Goal: Task Accomplishment & Management: Complete application form

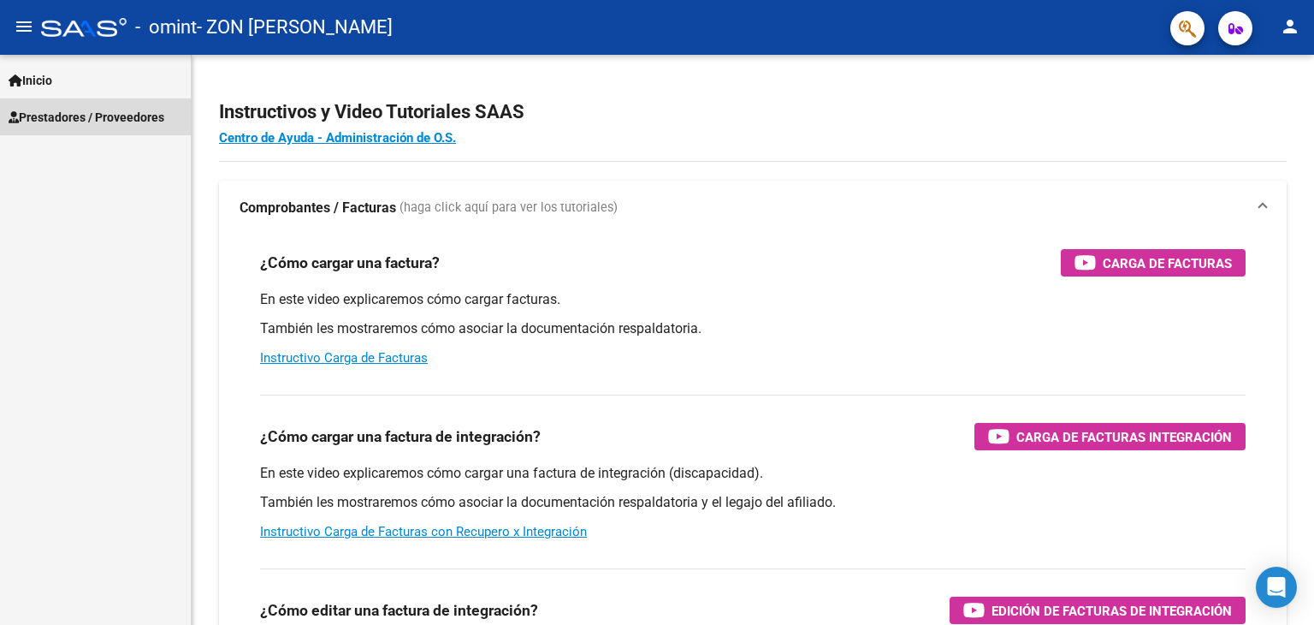
click at [147, 119] on span "Prestadores / Proveedores" at bounding box center [87, 117] width 156 height 19
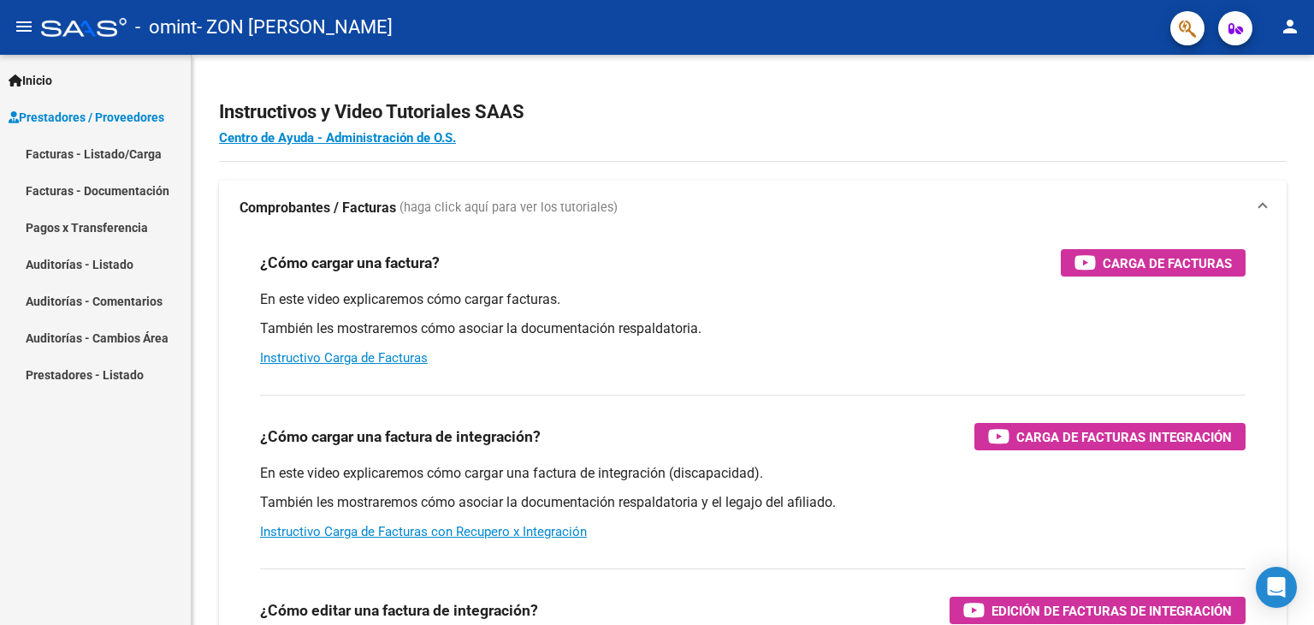
click at [140, 159] on link "Facturas - Listado/Carga" at bounding box center [95, 153] width 191 height 37
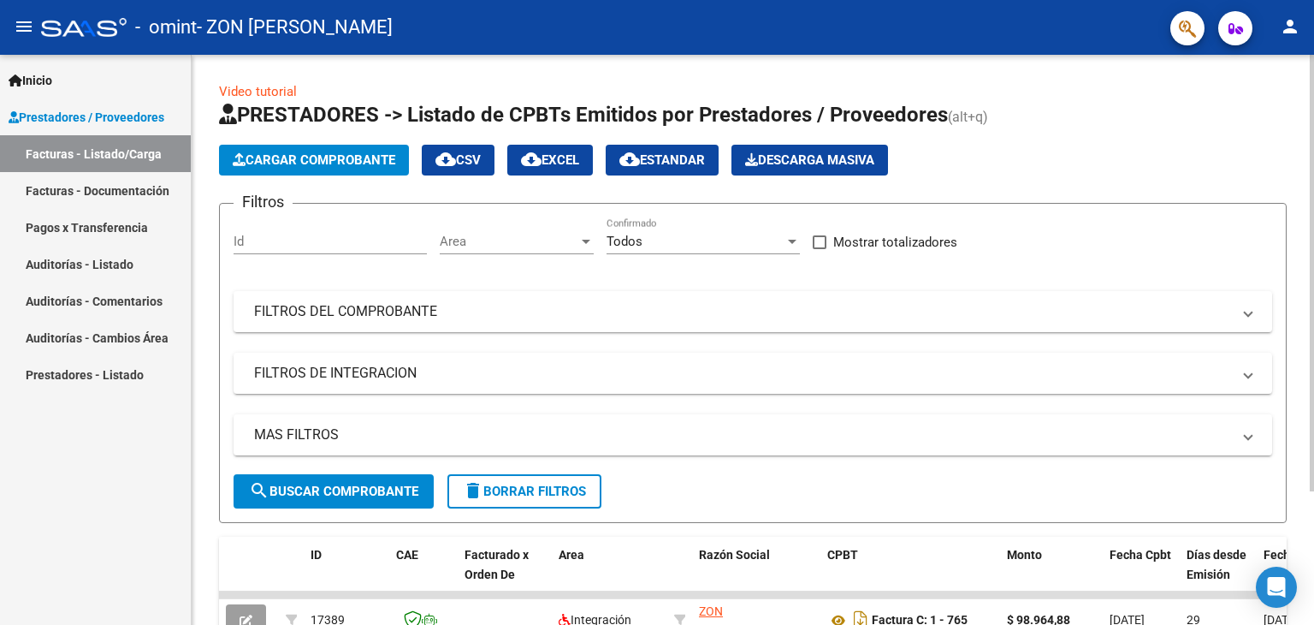
click at [325, 156] on span "Cargar Comprobante" at bounding box center [314, 159] width 163 height 15
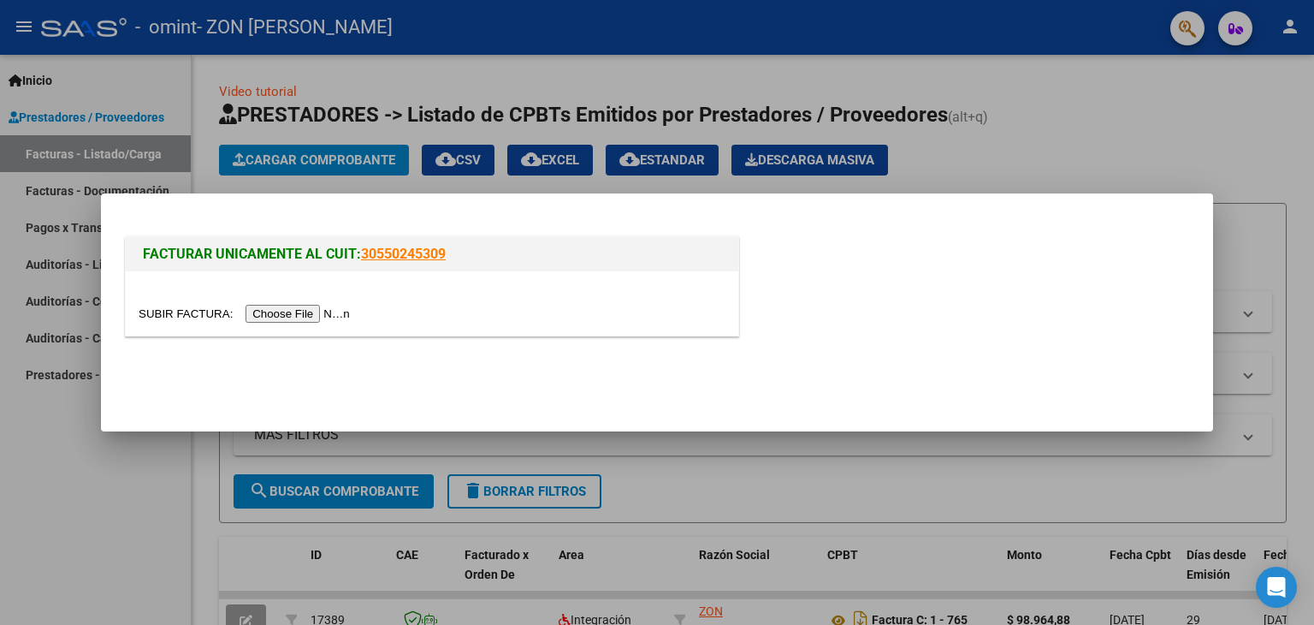
click at [321, 313] on input "file" at bounding box center [247, 314] width 216 height 18
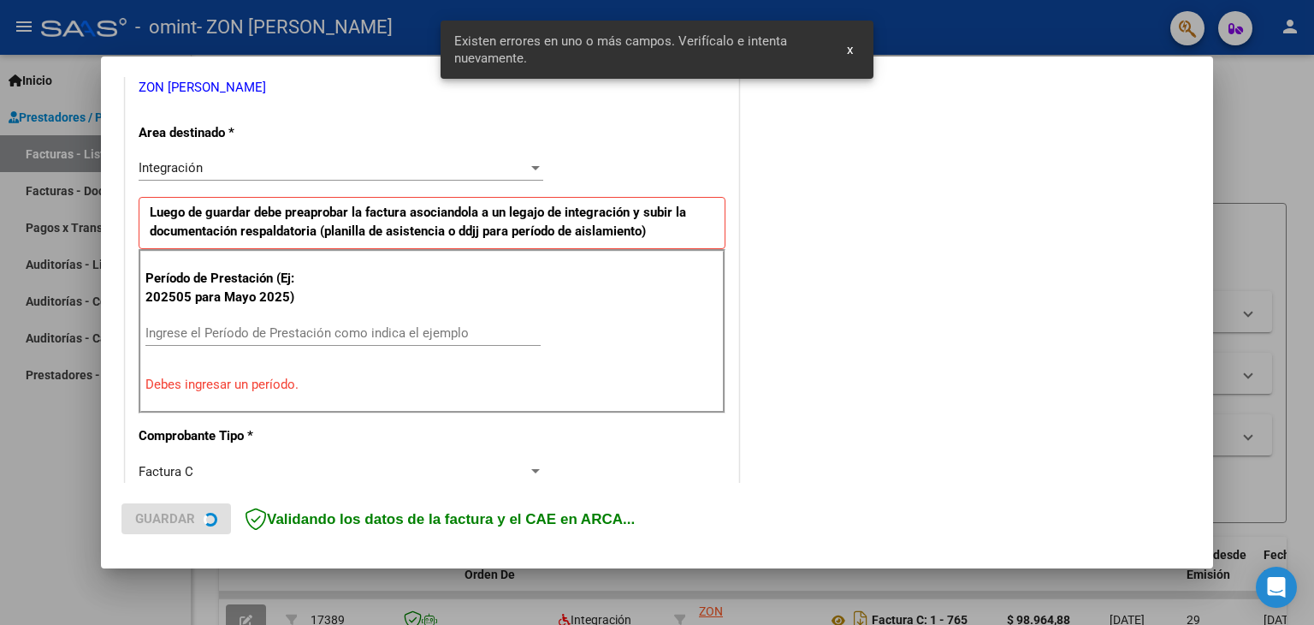
scroll to position [359, 0]
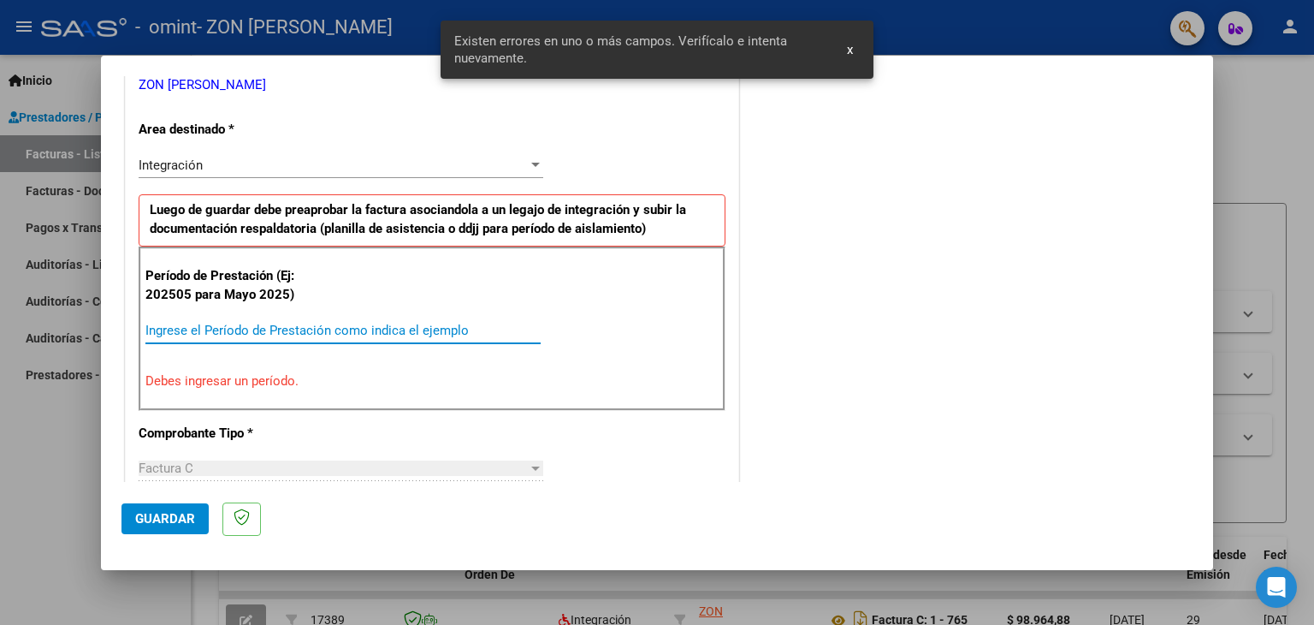
click at [225, 334] on input "Ingrese el Período de Prestación como indica el ejemplo" at bounding box center [342, 330] width 395 height 15
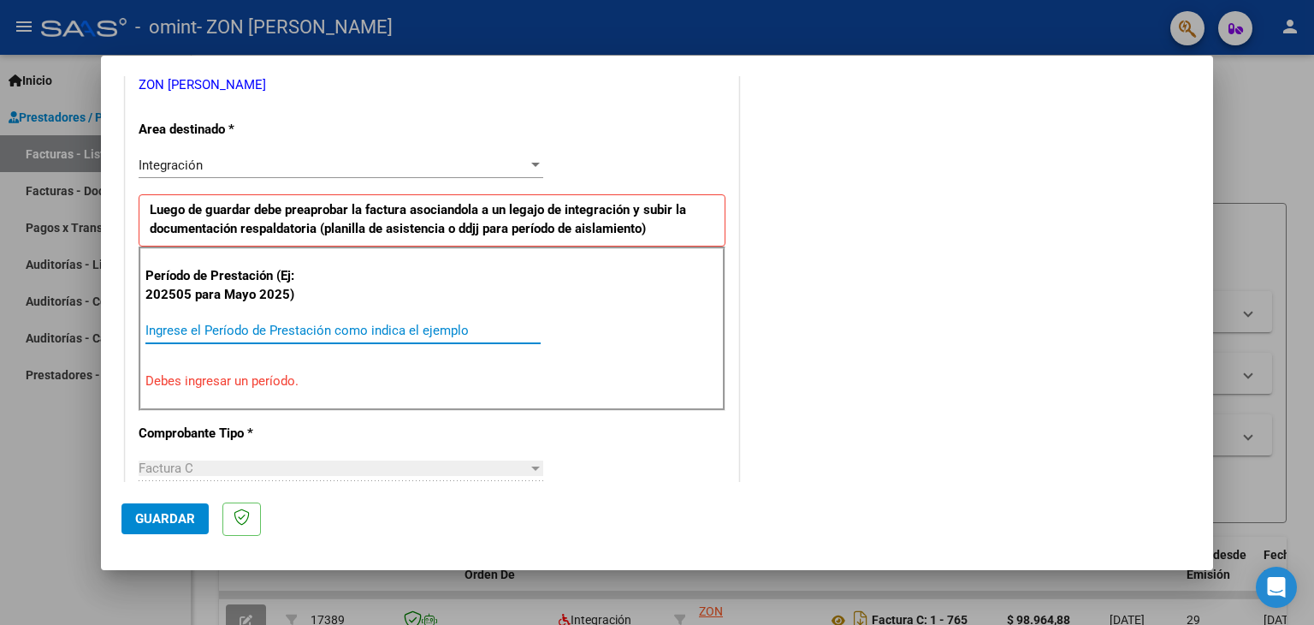
click at [232, 331] on input "Ingrese el Período de Prestación como indica el ejemplo" at bounding box center [342, 330] width 395 height 15
click at [342, 162] on div "Integración" at bounding box center [333, 164] width 389 height 15
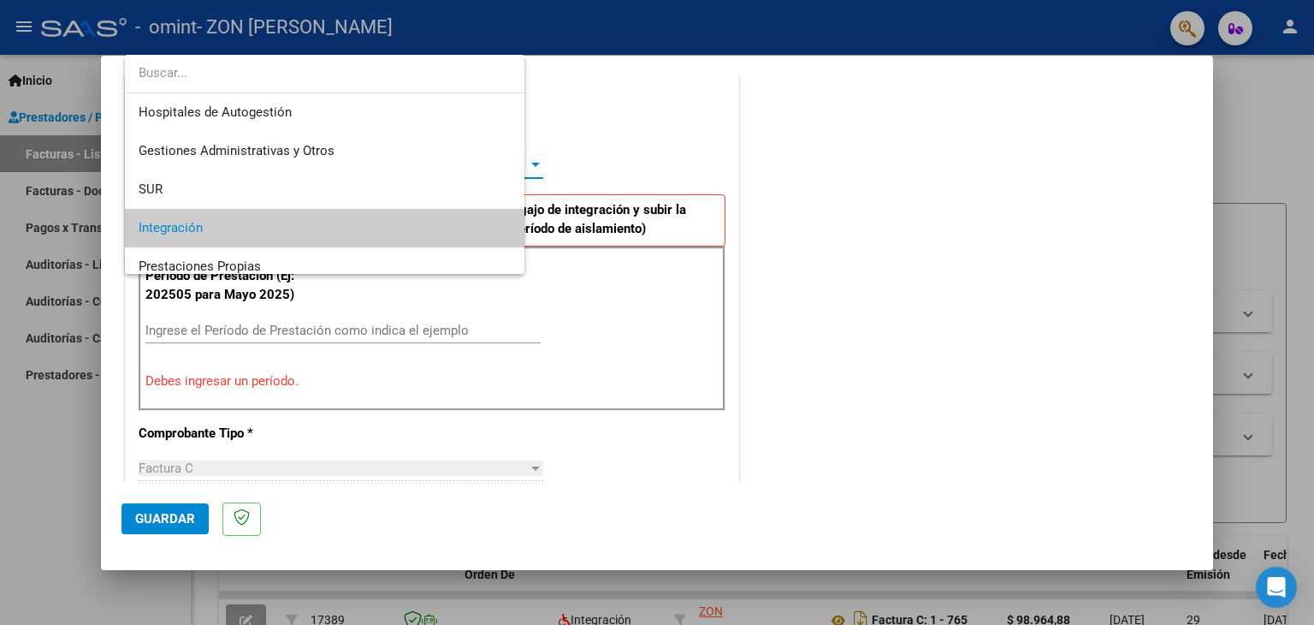
scroll to position [63, 0]
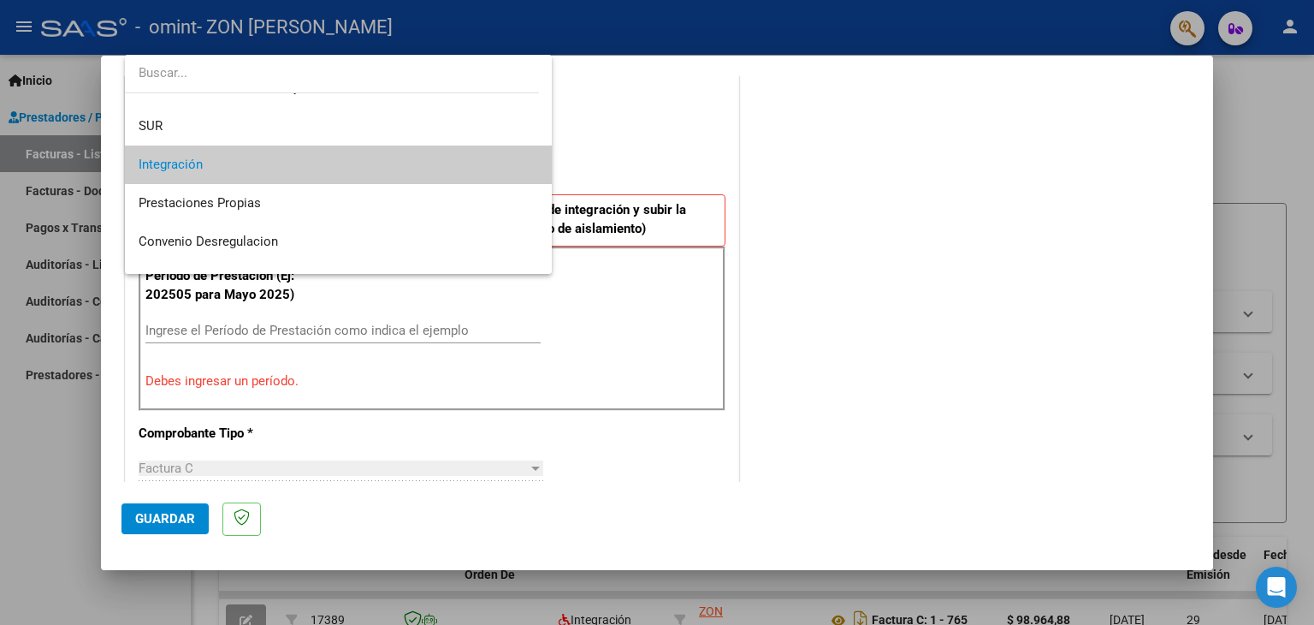
click at [218, 169] on span "Integración" at bounding box center [339, 164] width 400 height 39
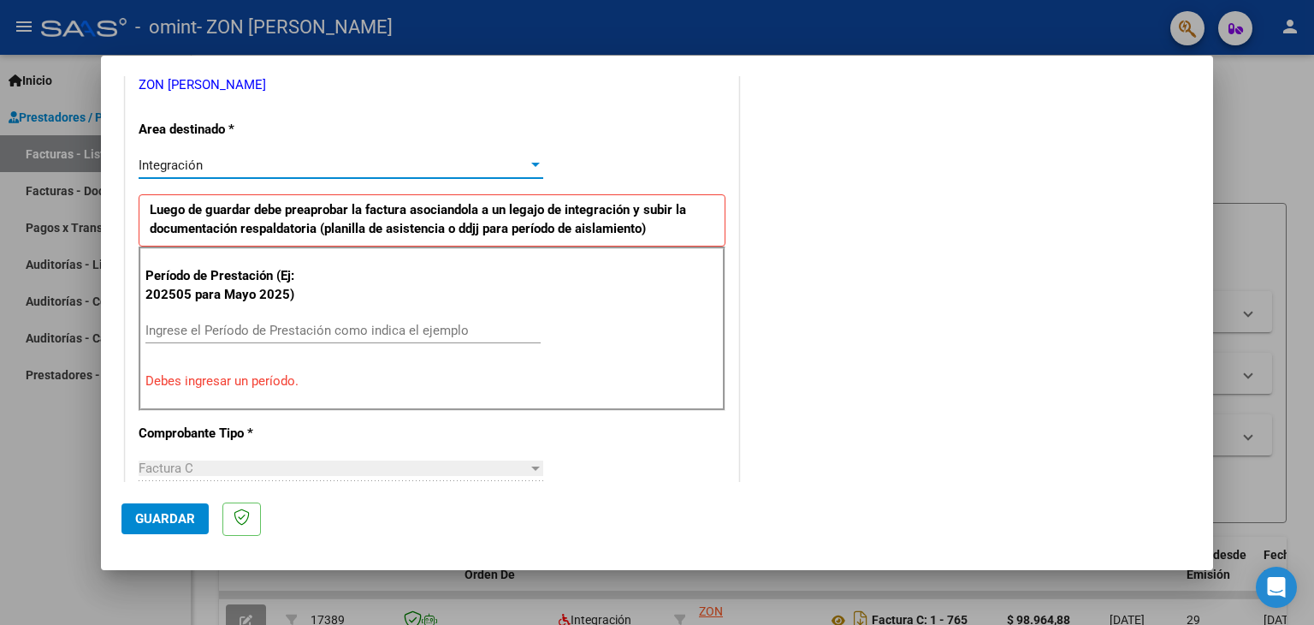
scroll to position [359, 0]
click at [228, 342] on div "Ingrese el Período de Prestación como indica el ejemplo" at bounding box center [342, 338] width 395 height 42
click at [236, 326] on input "Ingrese el Período de Prestación como indica el ejemplo" at bounding box center [342, 330] width 395 height 15
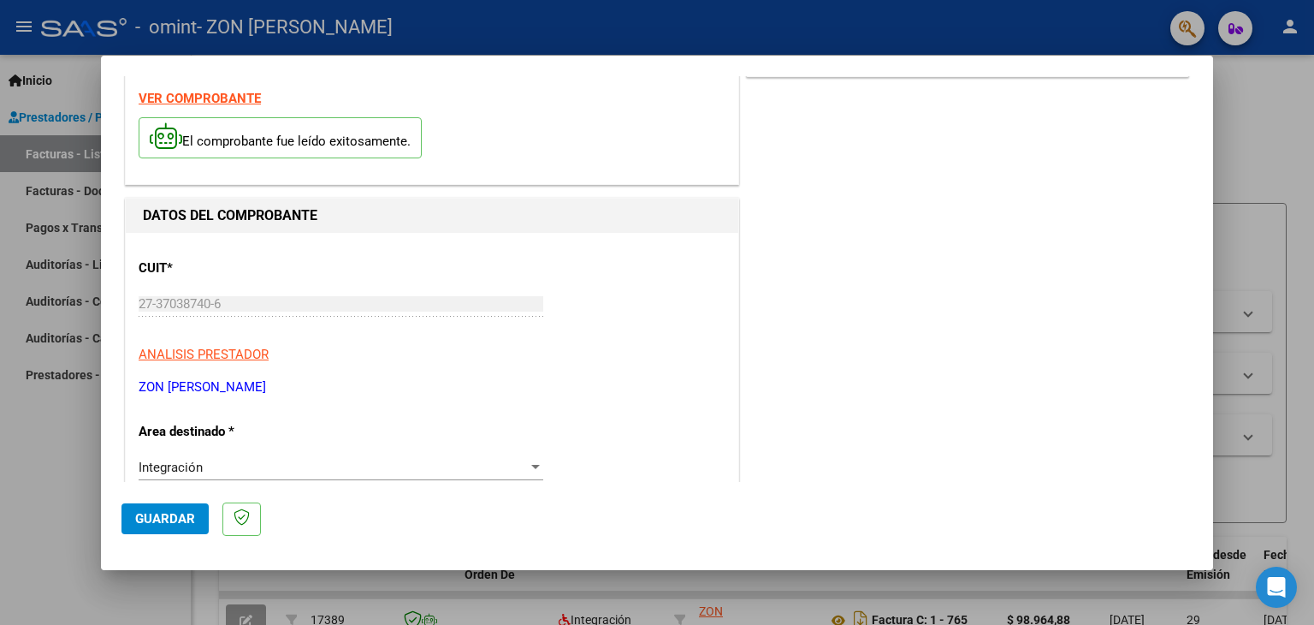
scroll to position [0, 0]
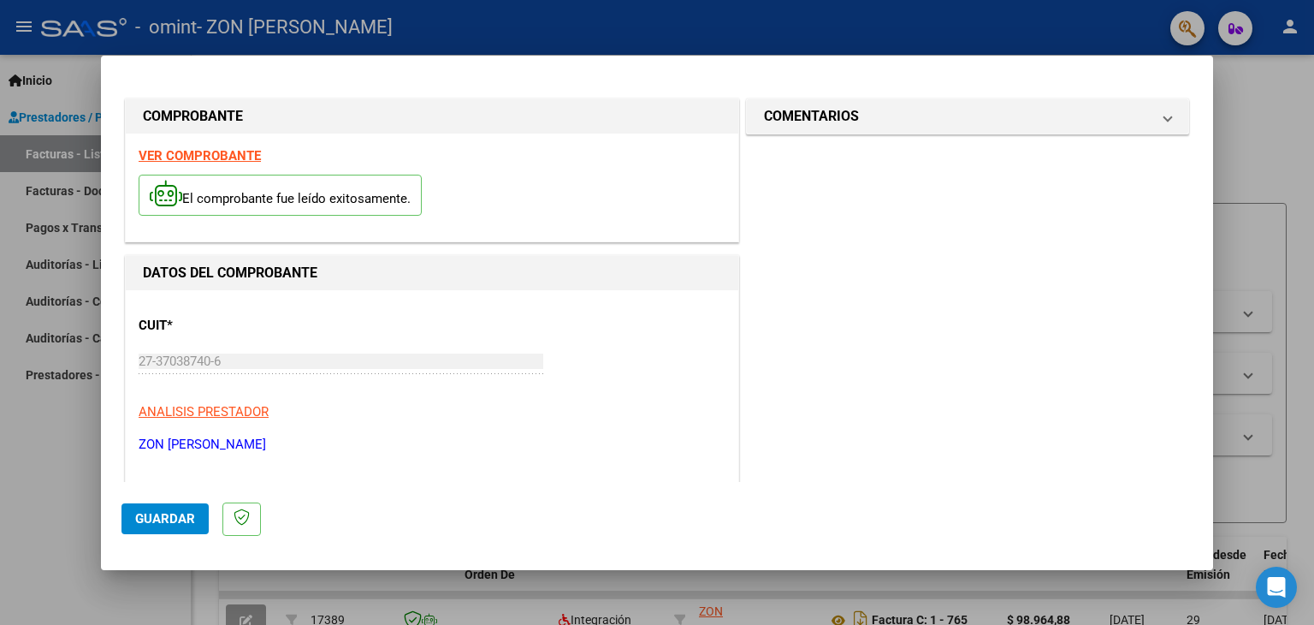
click at [222, 446] on p "ZON [PERSON_NAME]" at bounding box center [432, 445] width 587 height 20
click at [951, 111] on mat-panel-title "COMENTARIOS" at bounding box center [957, 116] width 387 height 21
click at [1164, 116] on span at bounding box center [1167, 116] width 7 height 21
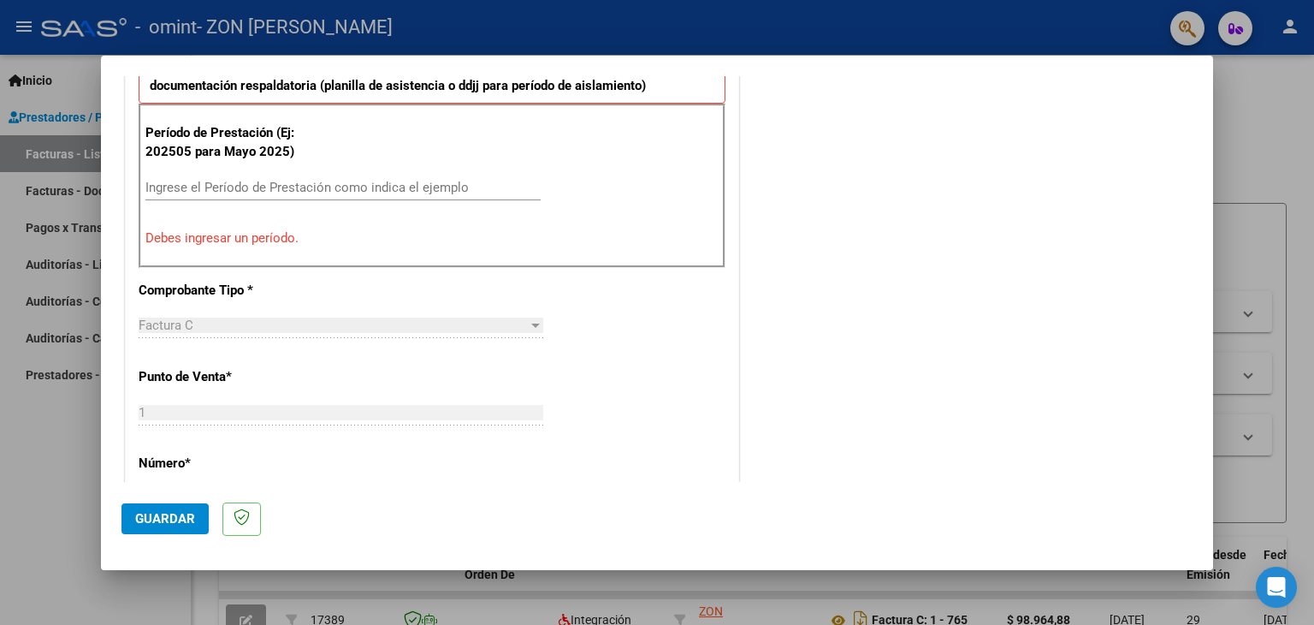
scroll to position [513, 0]
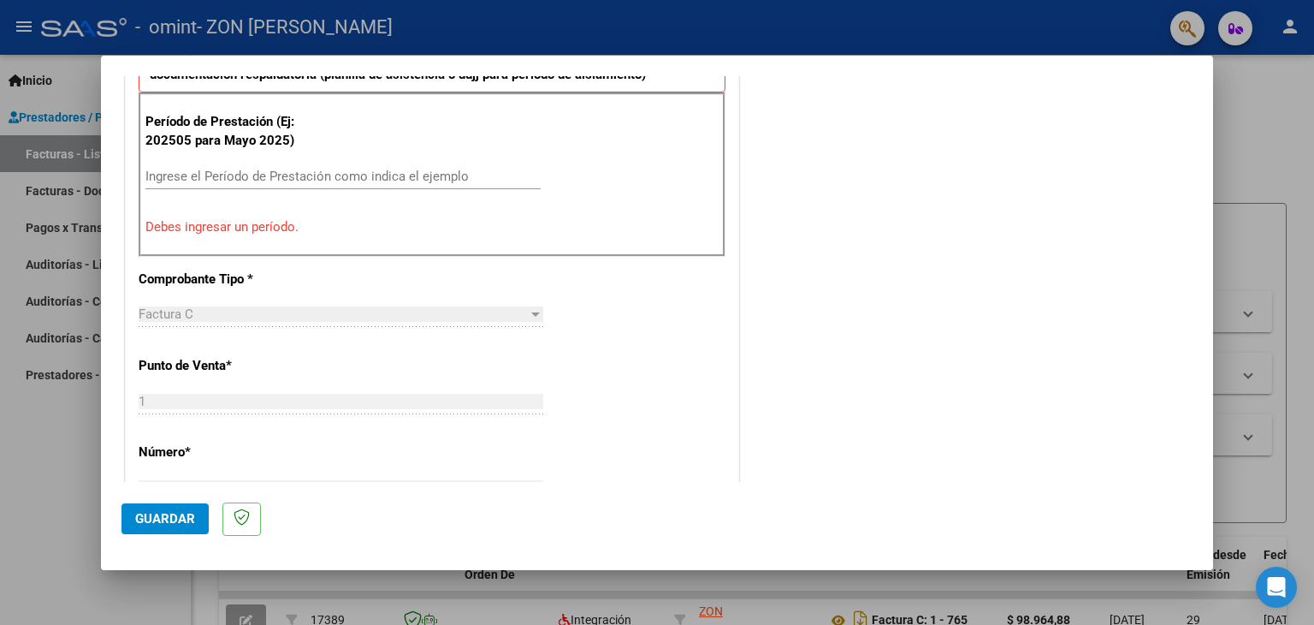
click at [393, 312] on div "Factura C" at bounding box center [333, 313] width 389 height 15
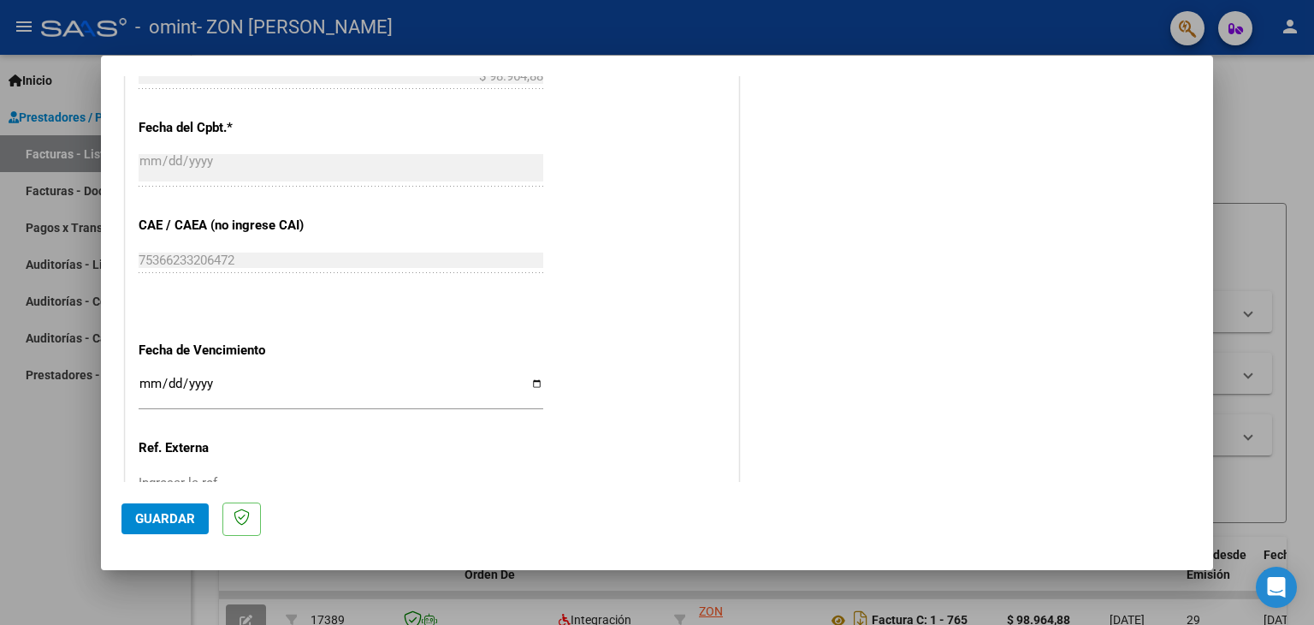
scroll to position [1112, 0]
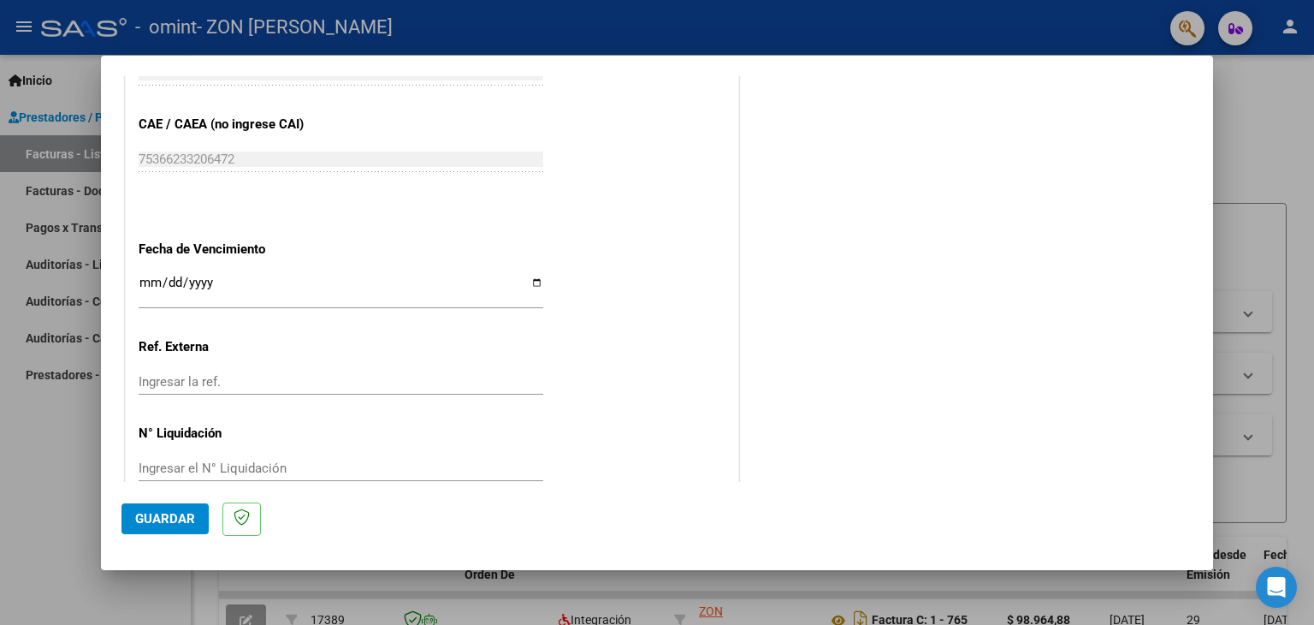
click at [153, 277] on input "Ingresar la fecha" at bounding box center [341, 288] width 405 height 27
paste input "0002-09-17"
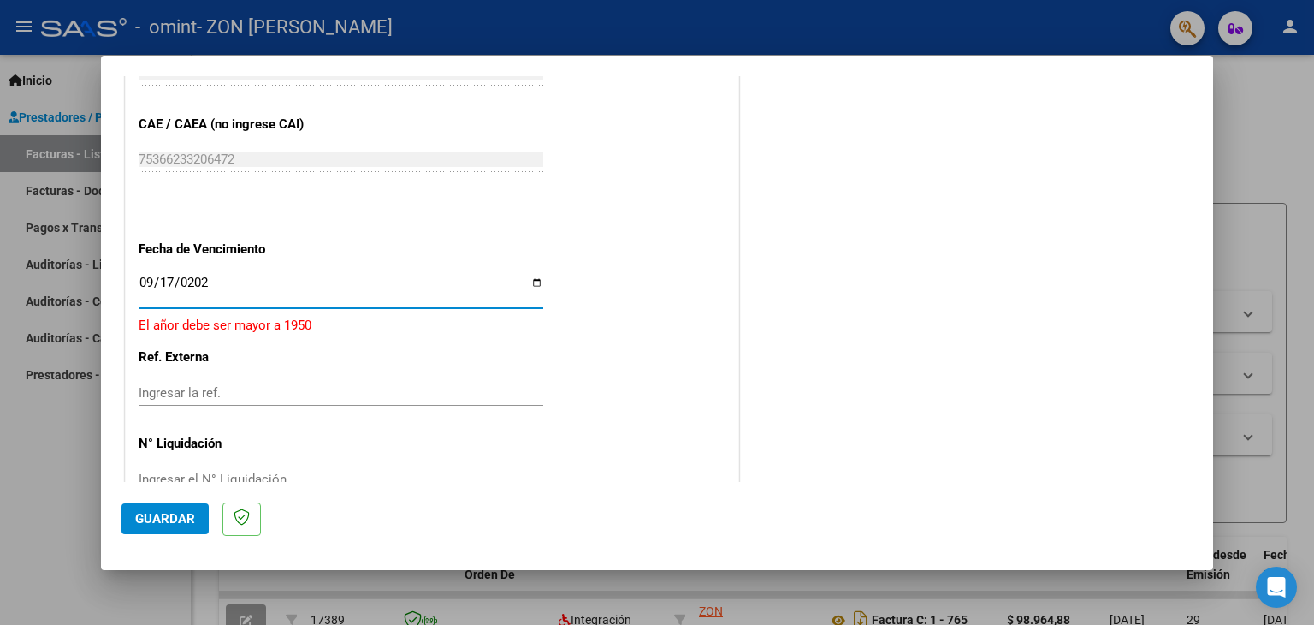
type input "[DATE]"
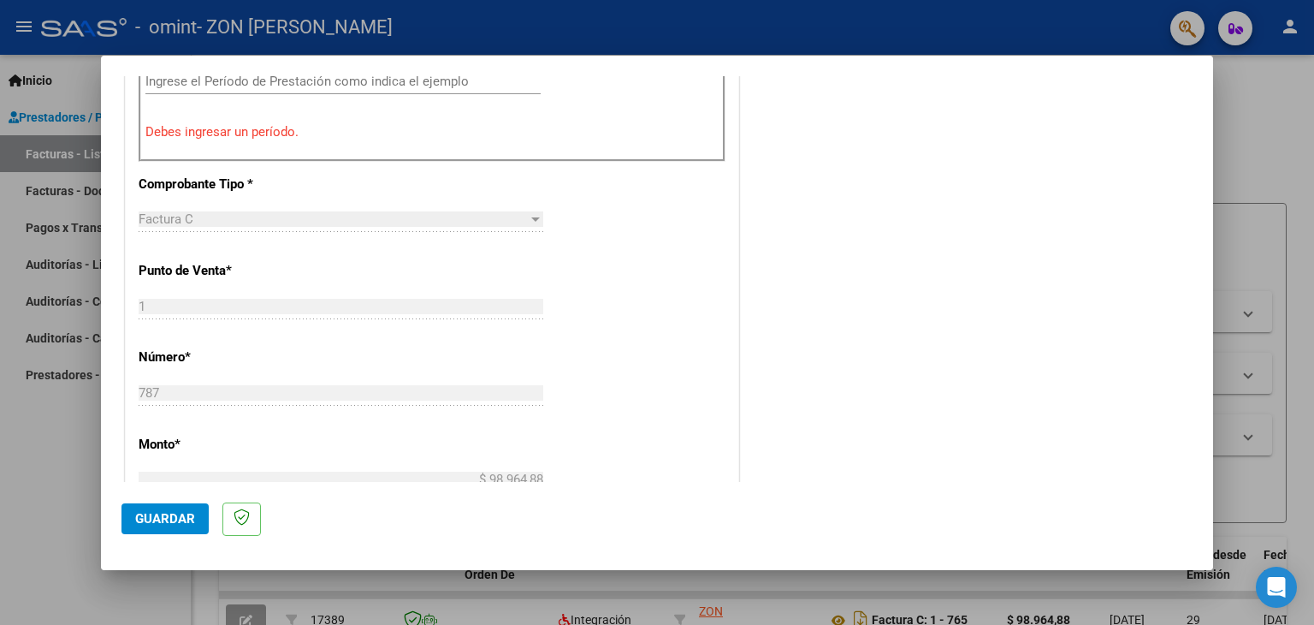
scroll to position [372, 0]
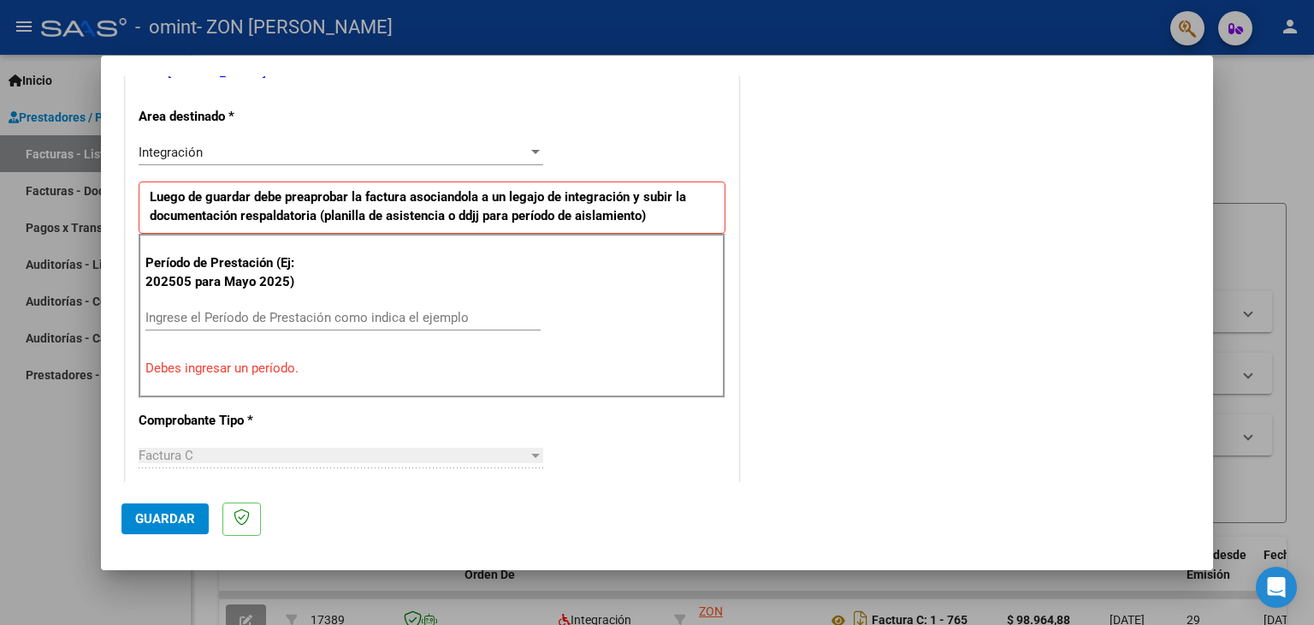
click at [163, 514] on span "Guardar" at bounding box center [165, 518] width 60 height 15
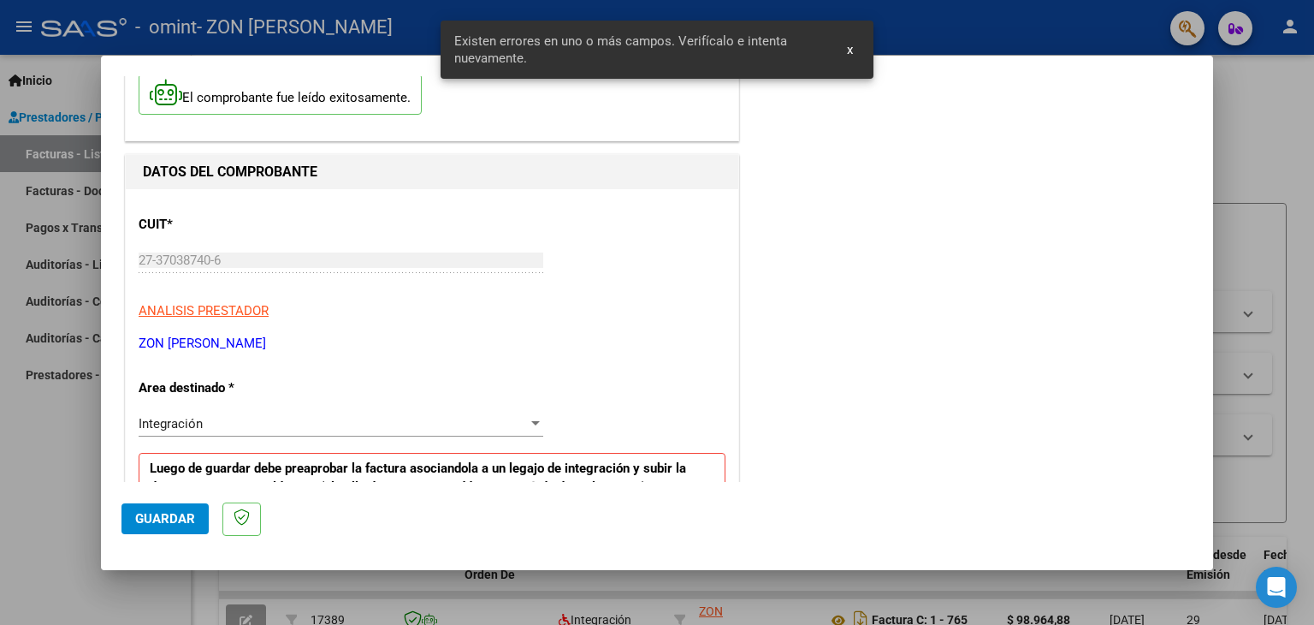
scroll to position [0, 0]
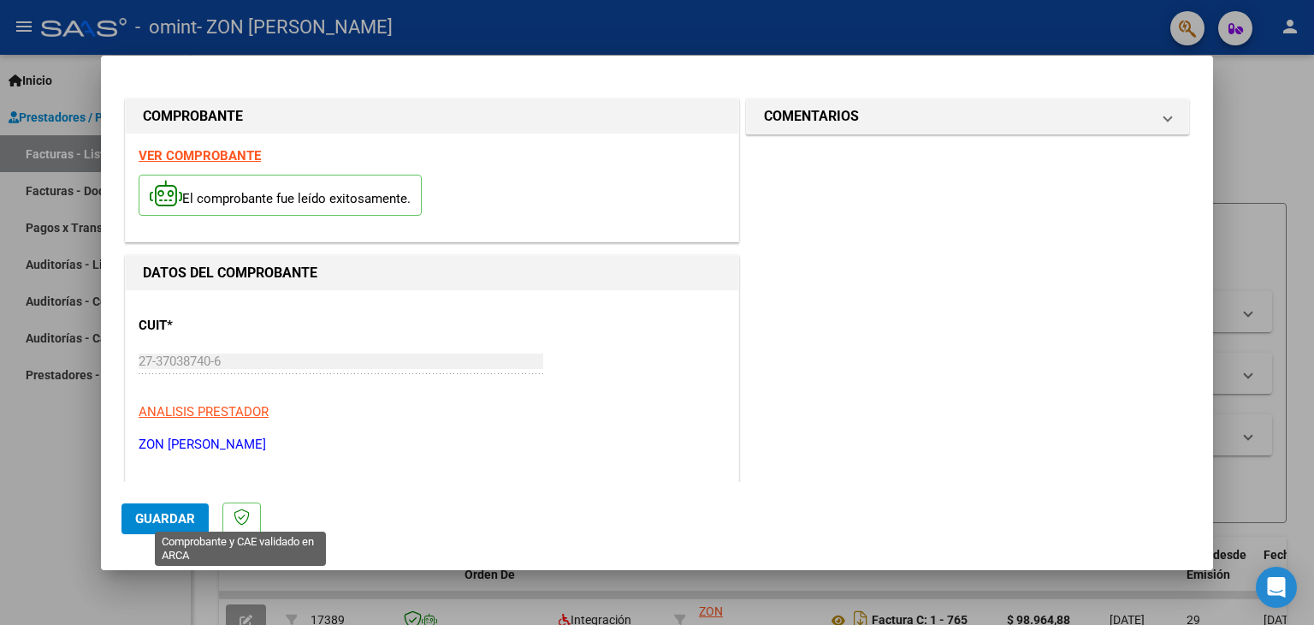
click at [246, 514] on icon at bounding box center [242, 516] width 16 height 17
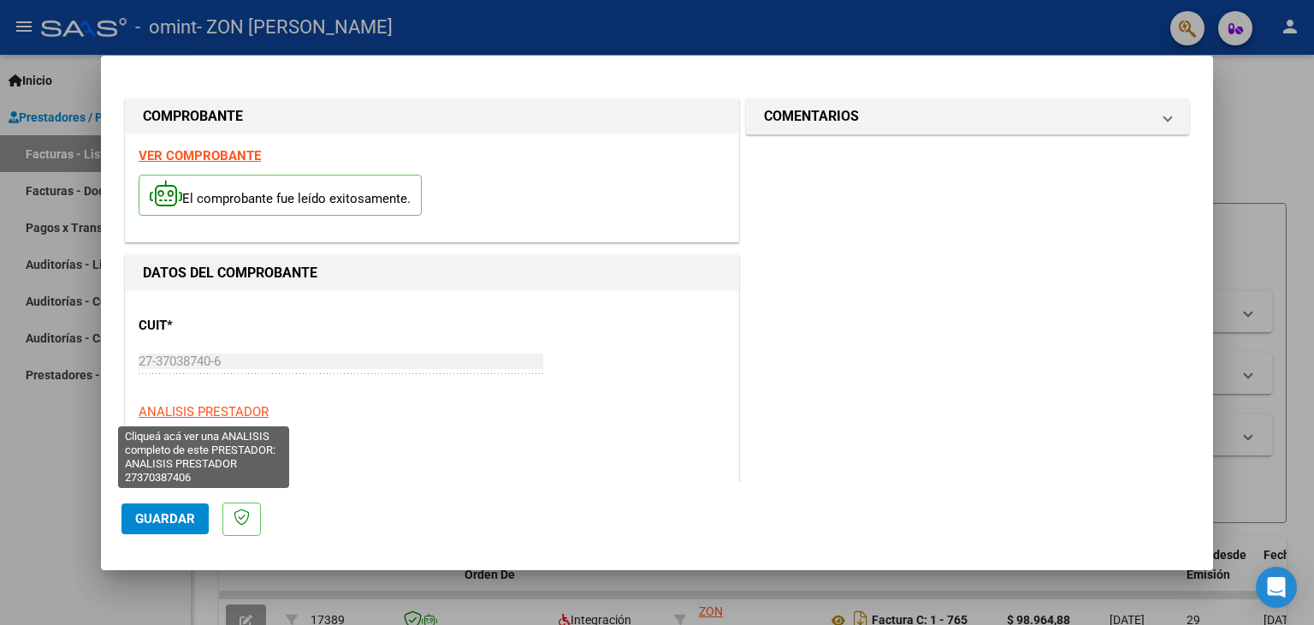
click at [198, 408] on span "ANALISIS PRESTADOR" at bounding box center [204, 411] width 130 height 15
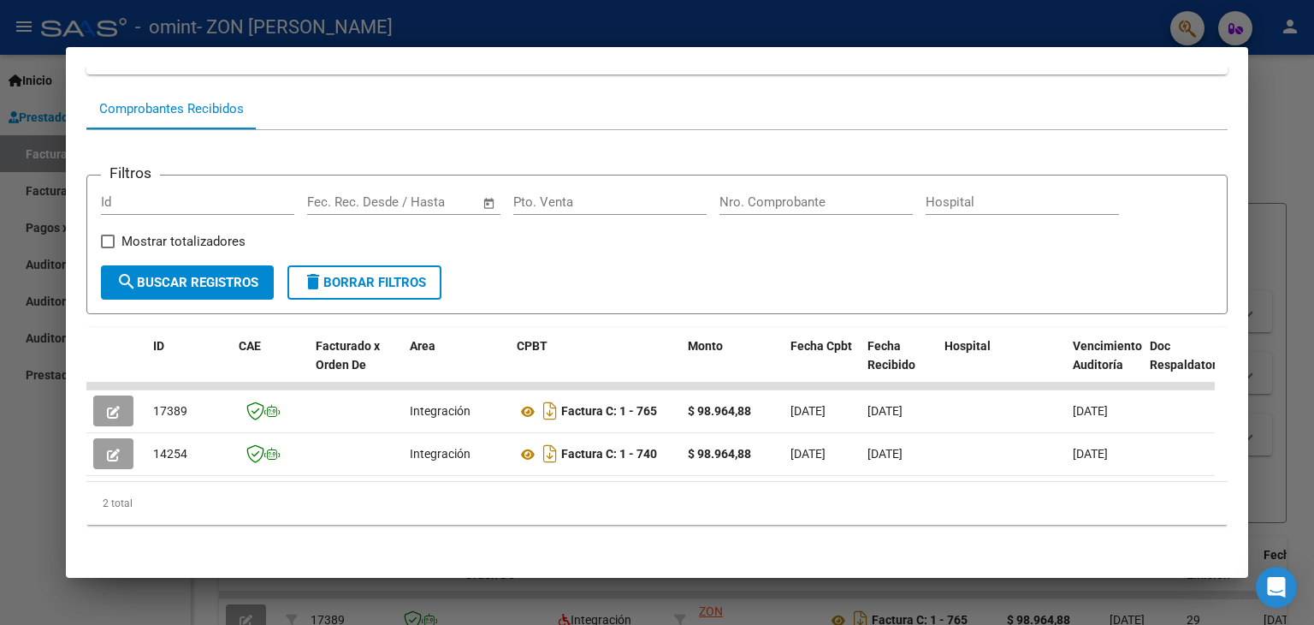
click at [1283, 374] on div at bounding box center [657, 312] width 1314 height 625
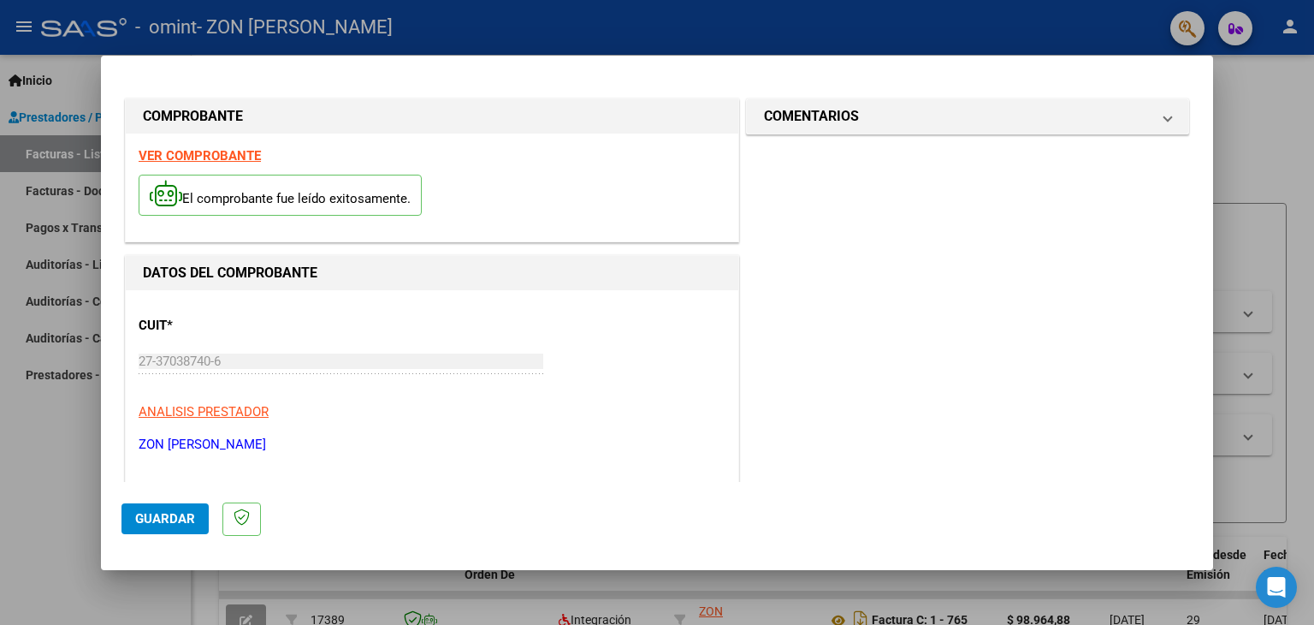
click at [54, 511] on div at bounding box center [657, 312] width 1314 height 625
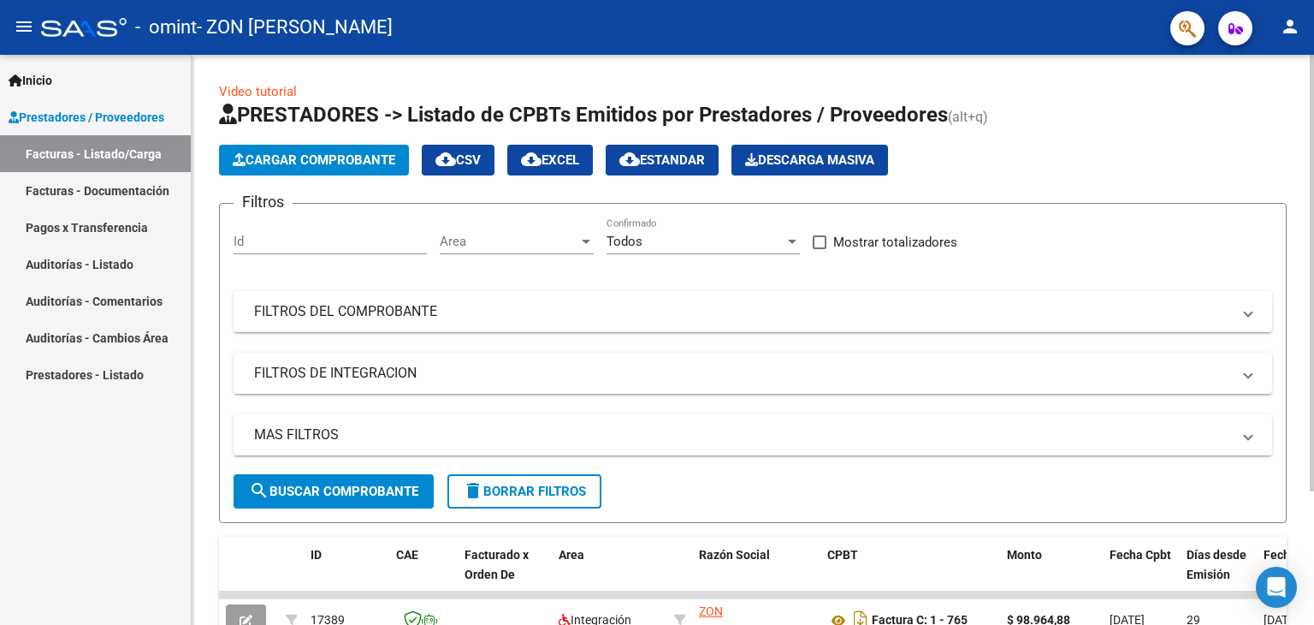
click at [340, 157] on span "Cargar Comprobante" at bounding box center [314, 159] width 163 height 15
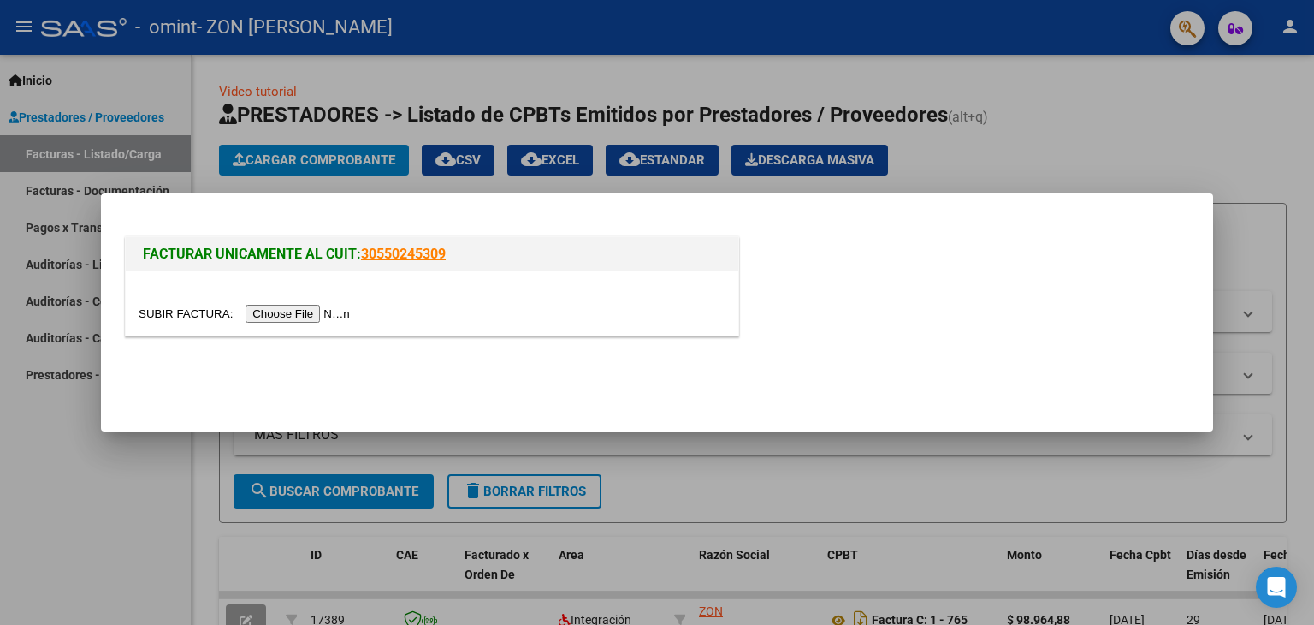
click at [318, 312] on input "file" at bounding box center [247, 314] width 216 height 18
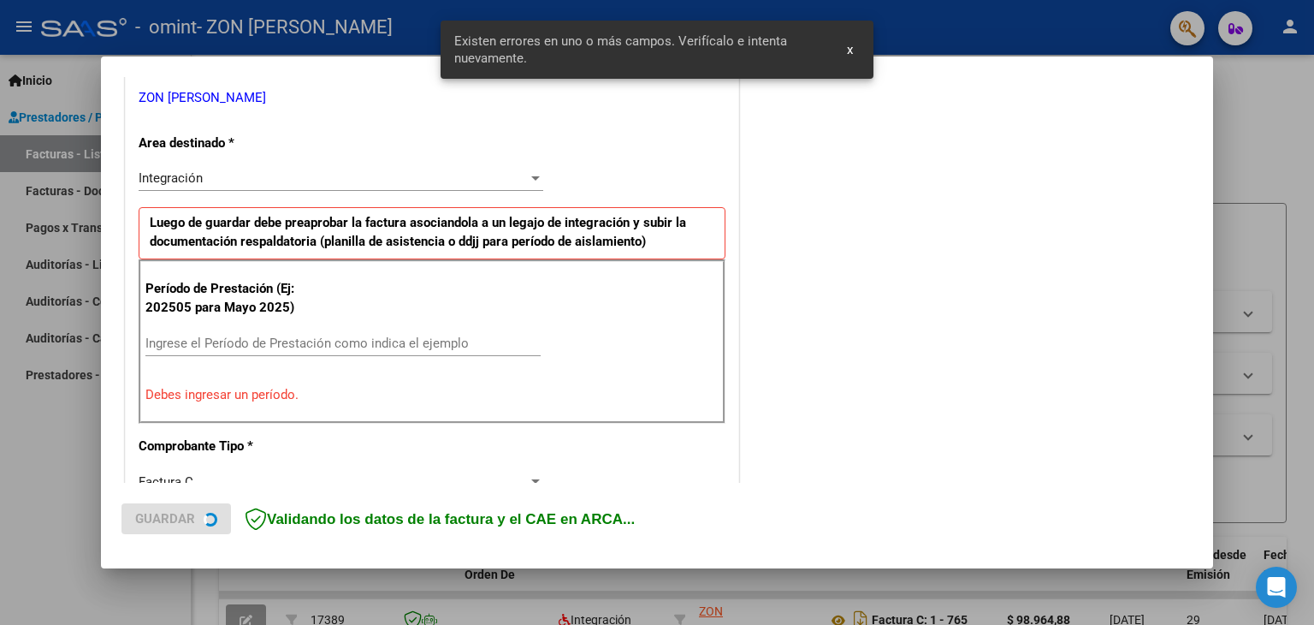
scroll to position [359, 0]
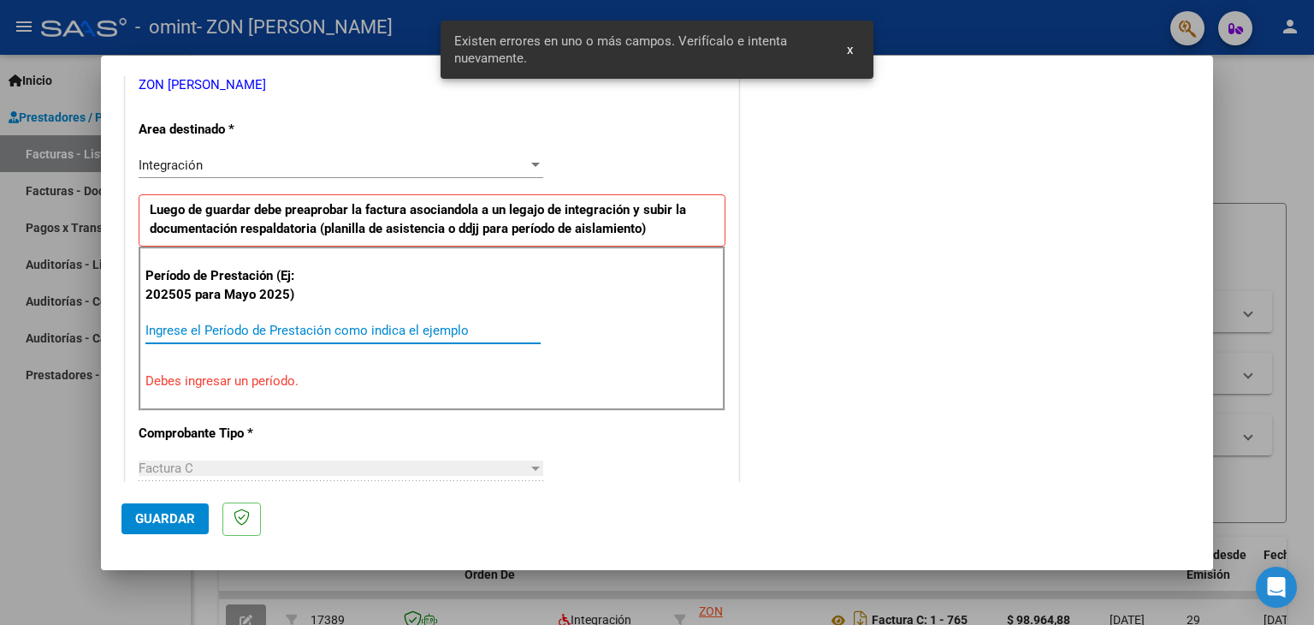
click at [201, 329] on input "Ingrese el Período de Prestación como indica el ejemplo" at bounding box center [342, 330] width 395 height 15
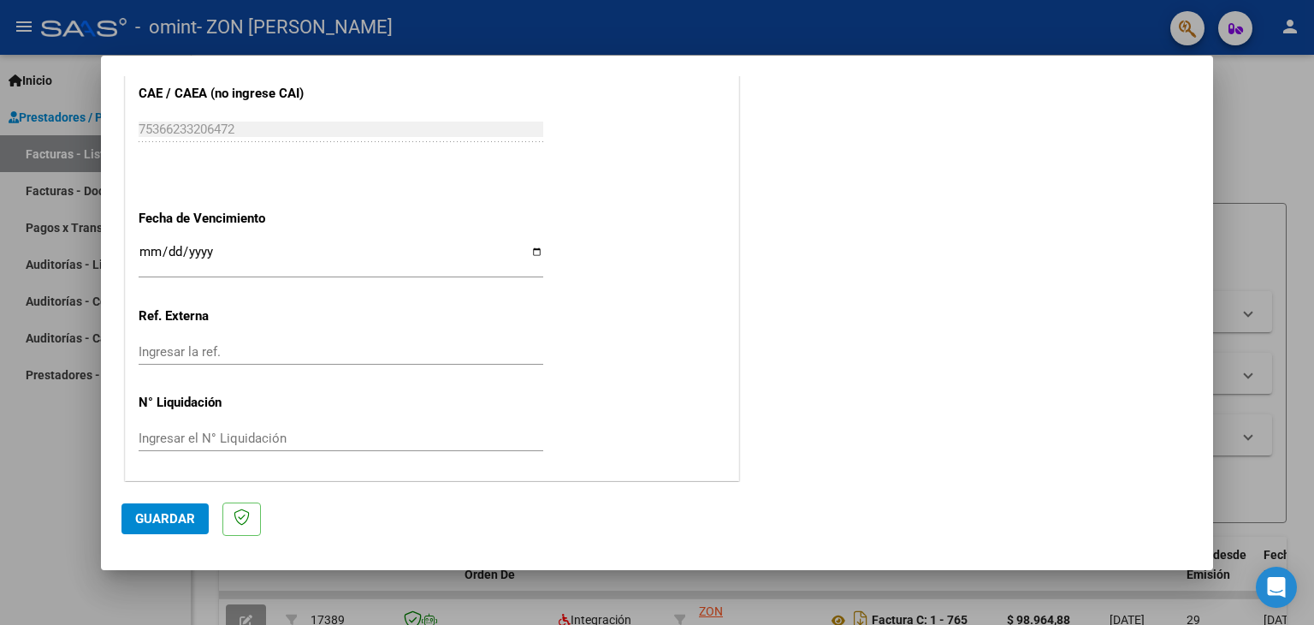
scroll to position [1012, 0]
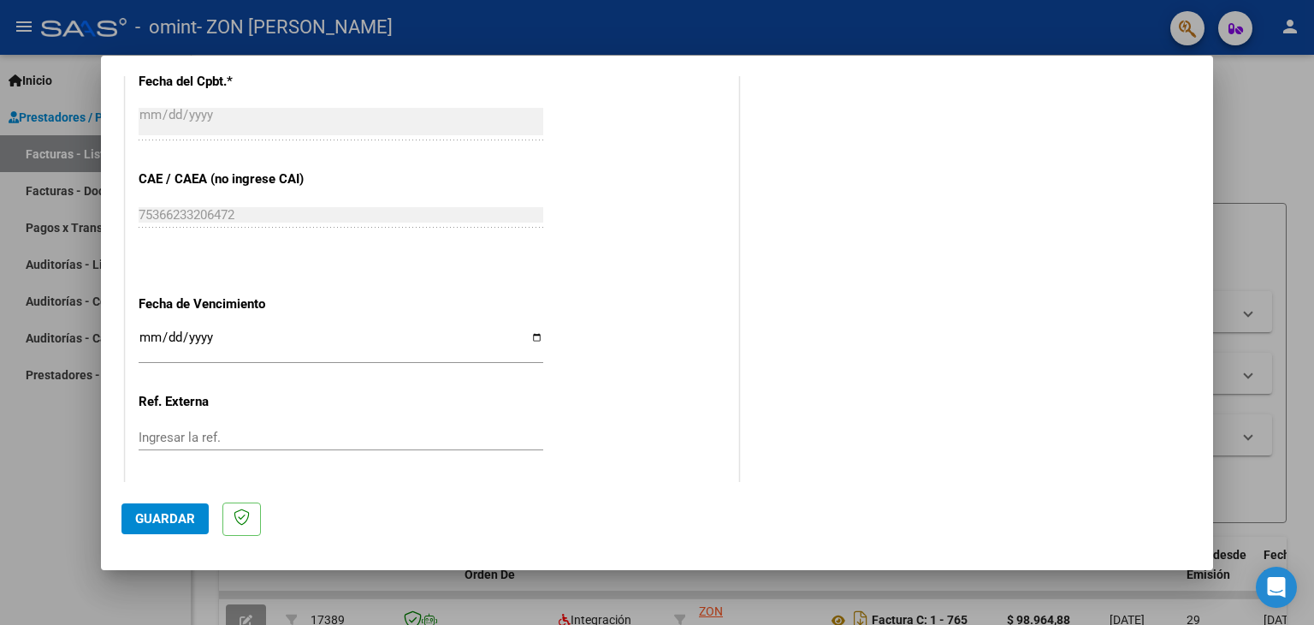
type input "202508"
click at [148, 333] on input "Ingresar la fecha" at bounding box center [341, 343] width 405 height 27
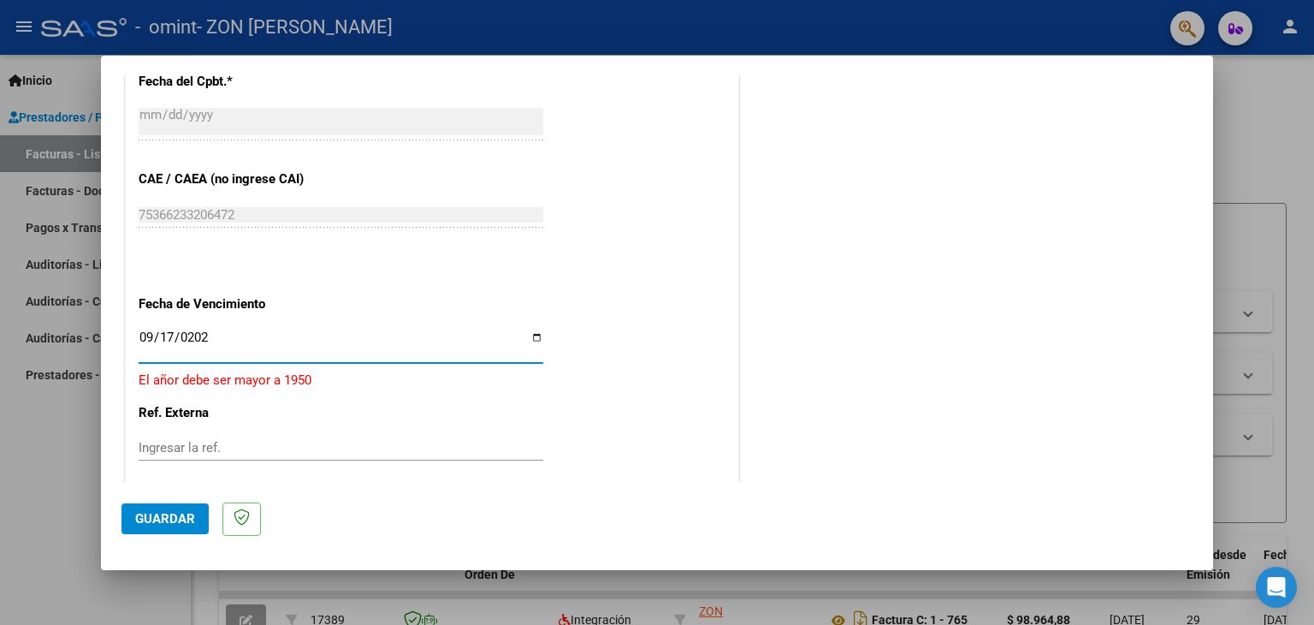
type input "[DATE]"
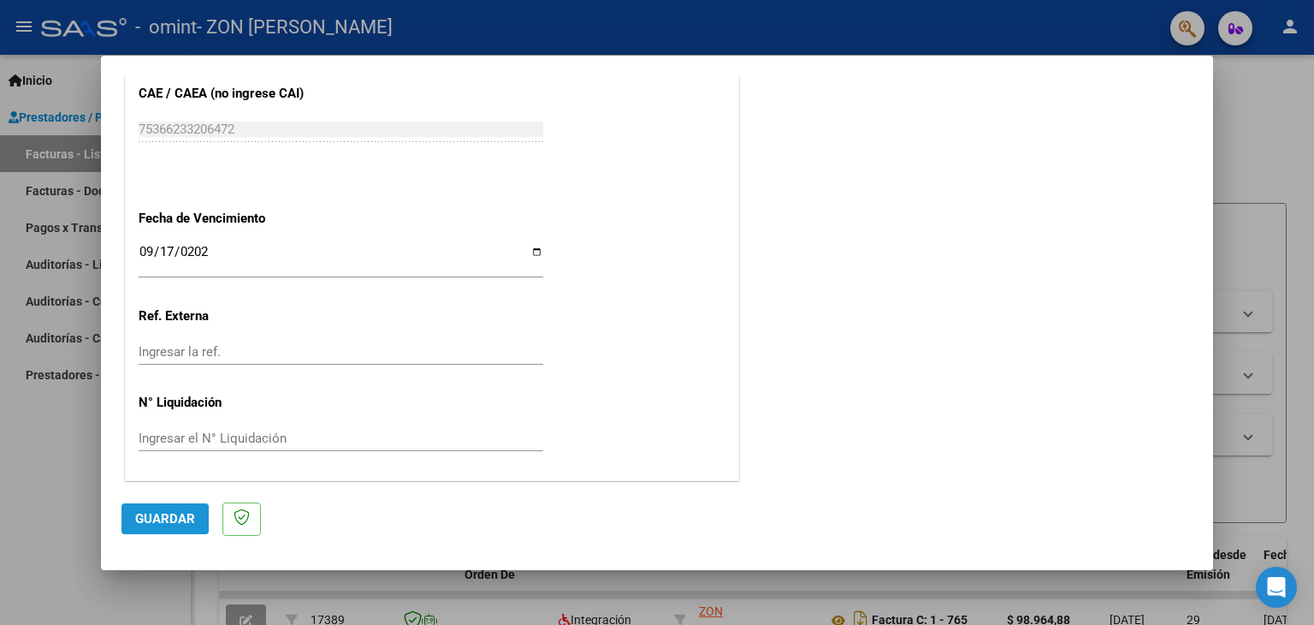
click at [163, 515] on span "Guardar" at bounding box center [165, 518] width 60 height 15
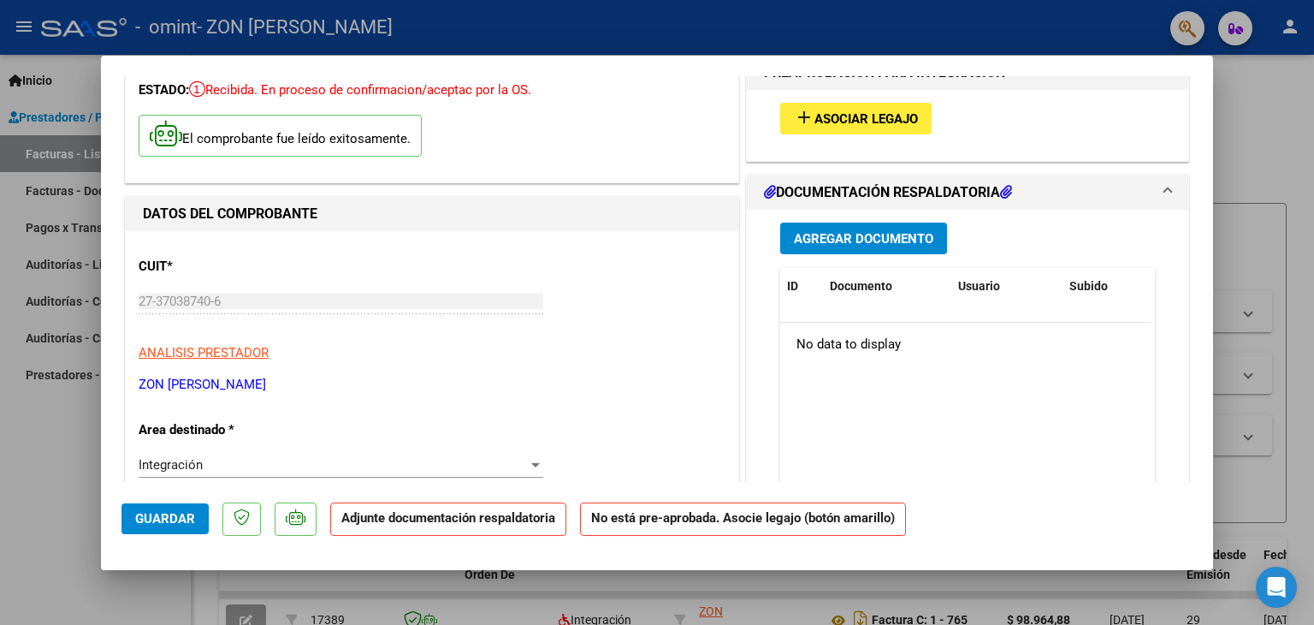
scroll to position [0, 0]
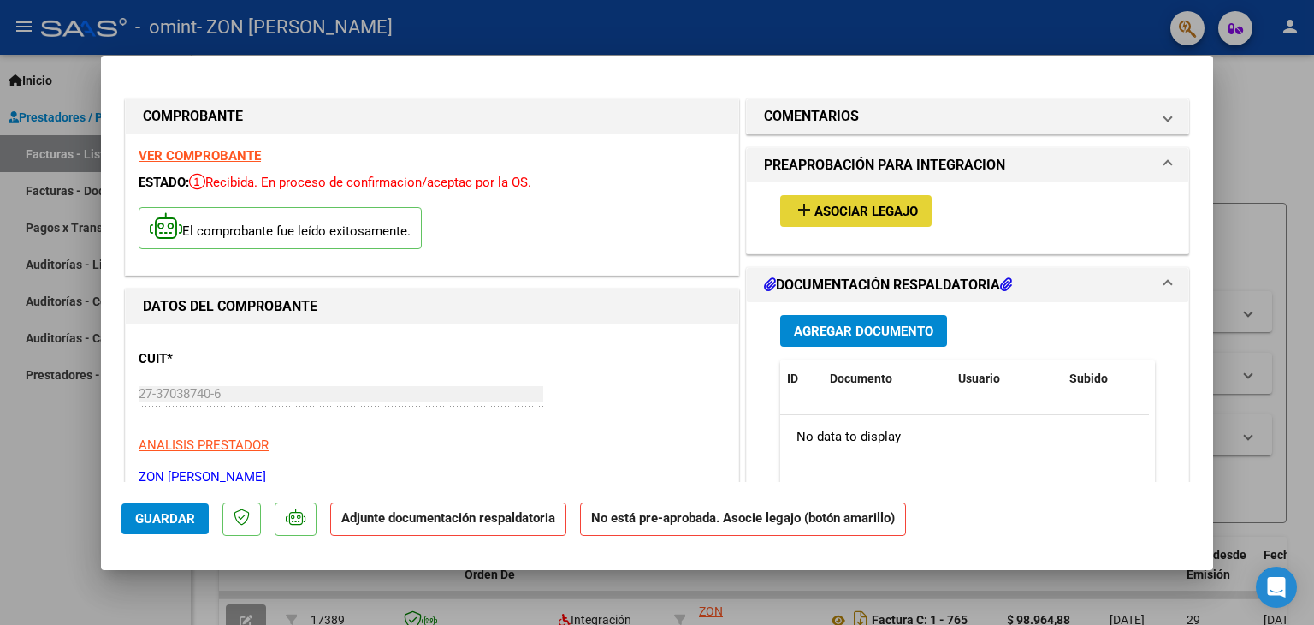
click at [856, 205] on span "Asociar Legajo" at bounding box center [867, 211] width 104 height 15
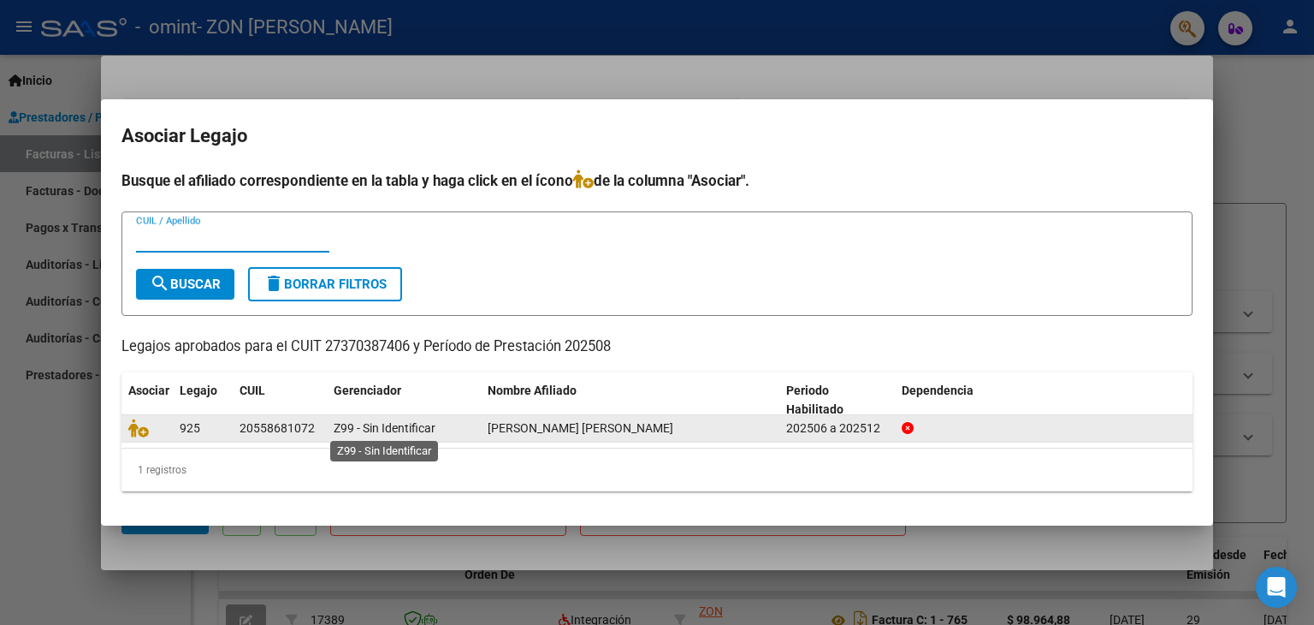
click at [388, 430] on span "Z99 - Sin Identificar" at bounding box center [385, 428] width 102 height 14
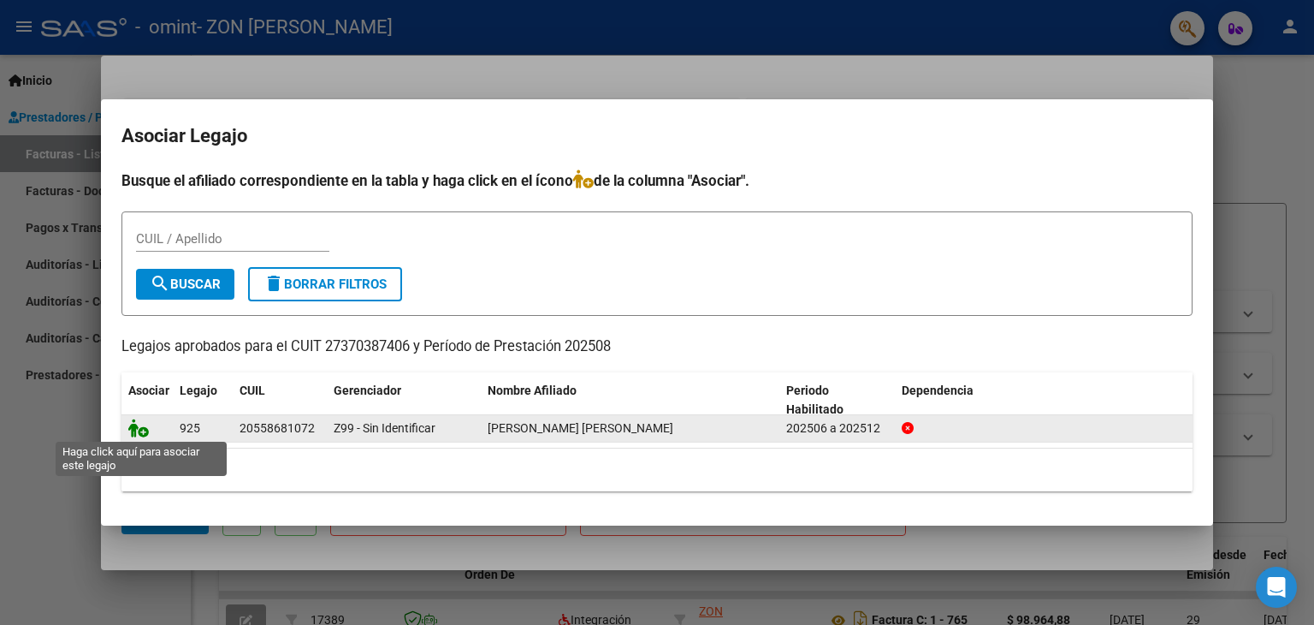
click at [139, 430] on icon at bounding box center [138, 427] width 21 height 19
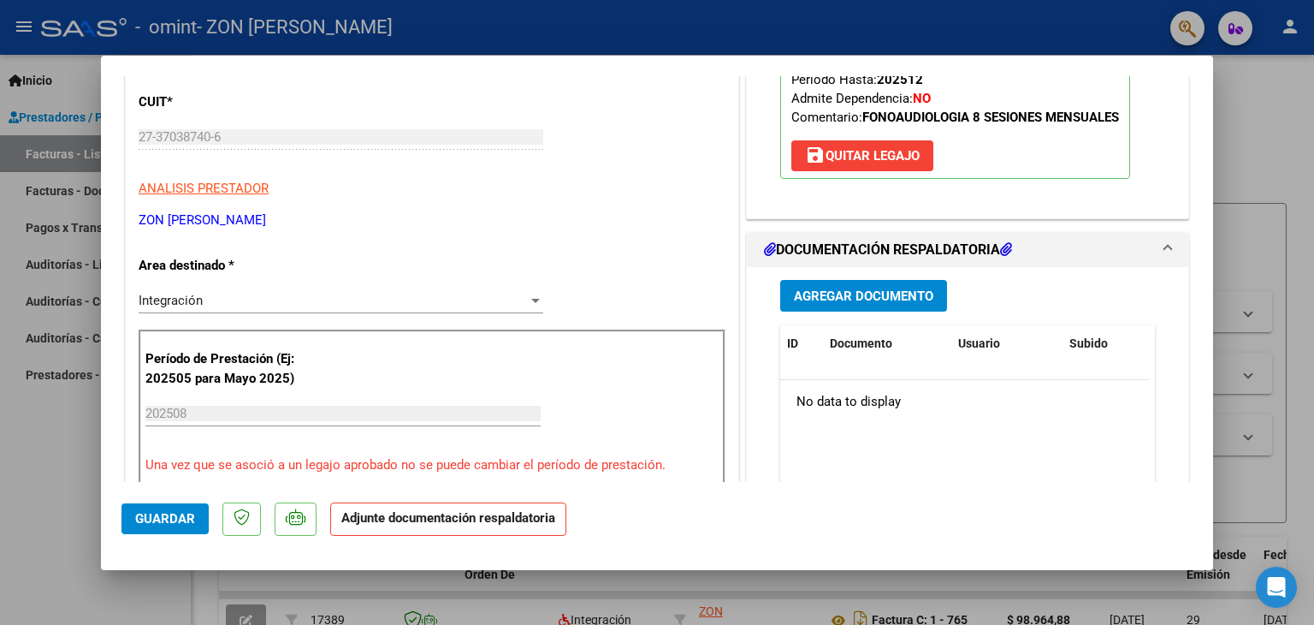
scroll to position [342, 0]
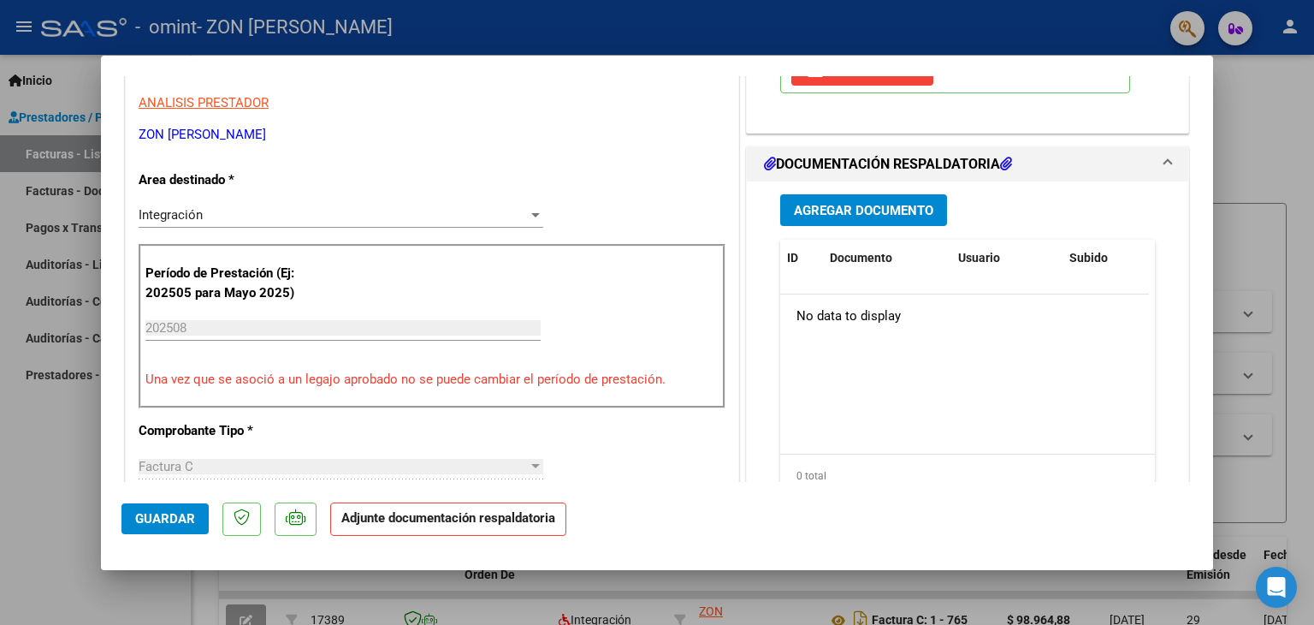
click at [866, 213] on span "Agregar Documento" at bounding box center [863, 210] width 139 height 15
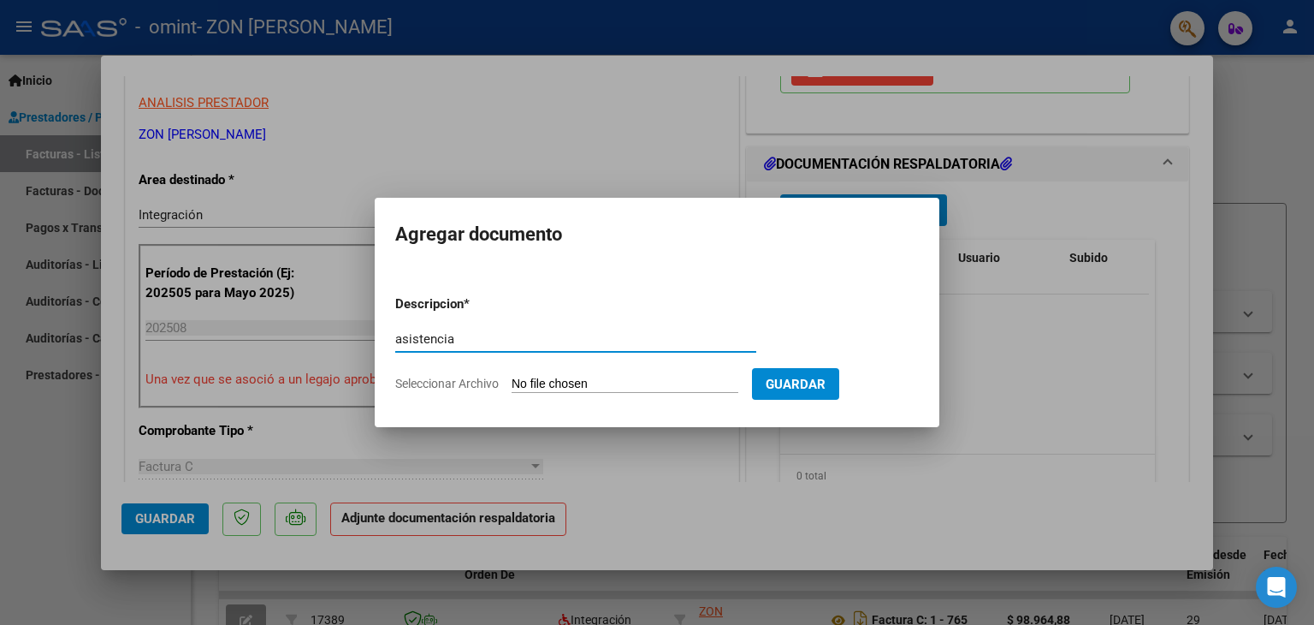
type input "asistencia"
click at [582, 385] on input "Seleccionar Archivo" at bounding box center [625, 384] width 227 height 16
type input "C:\fakepath\asistencia agosto 2025 [PERSON_NAME].pdf"
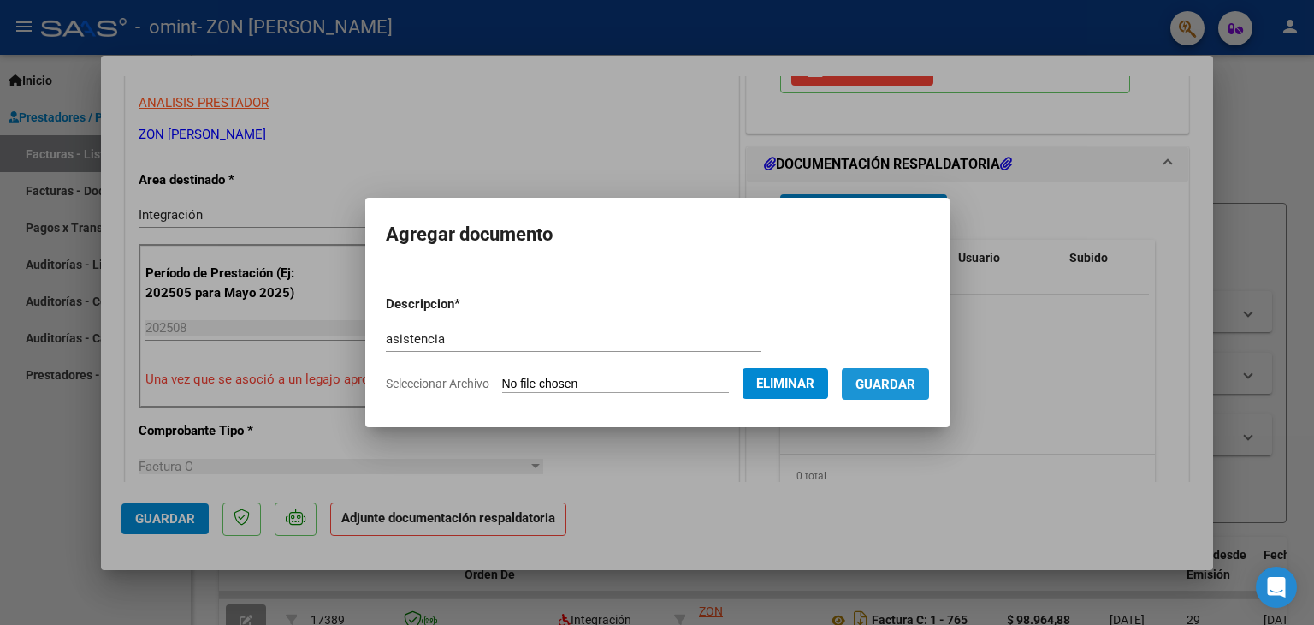
click at [921, 393] on button "Guardar" at bounding box center [885, 384] width 87 height 32
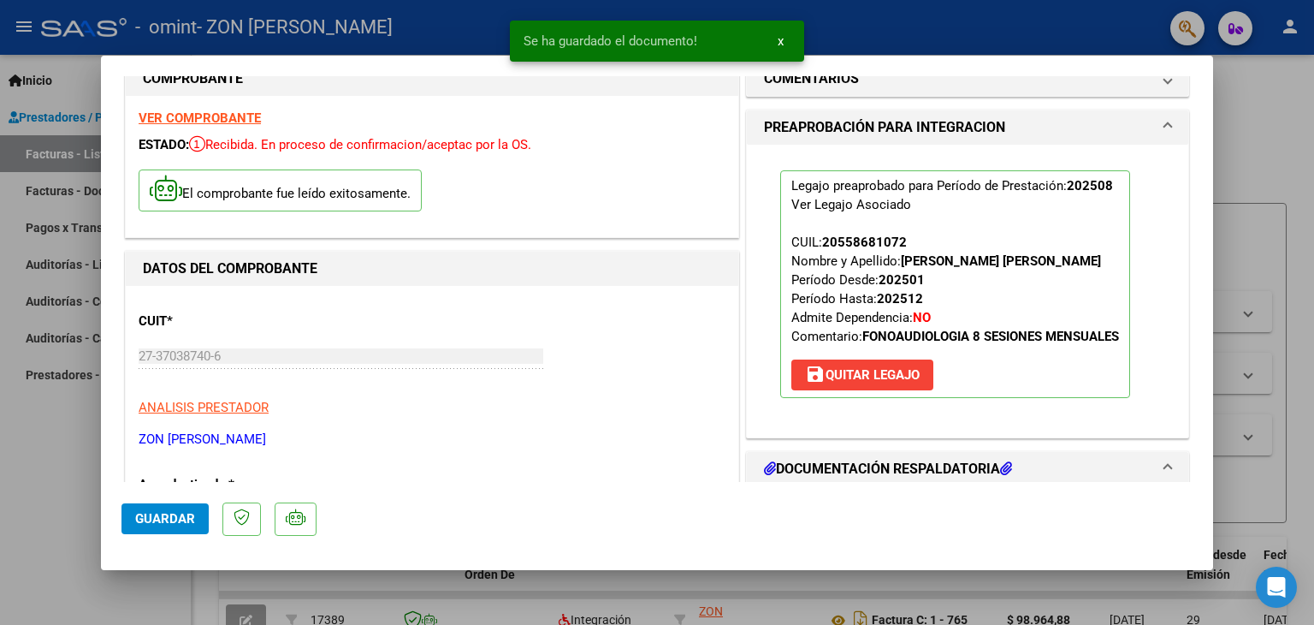
scroll to position [0, 0]
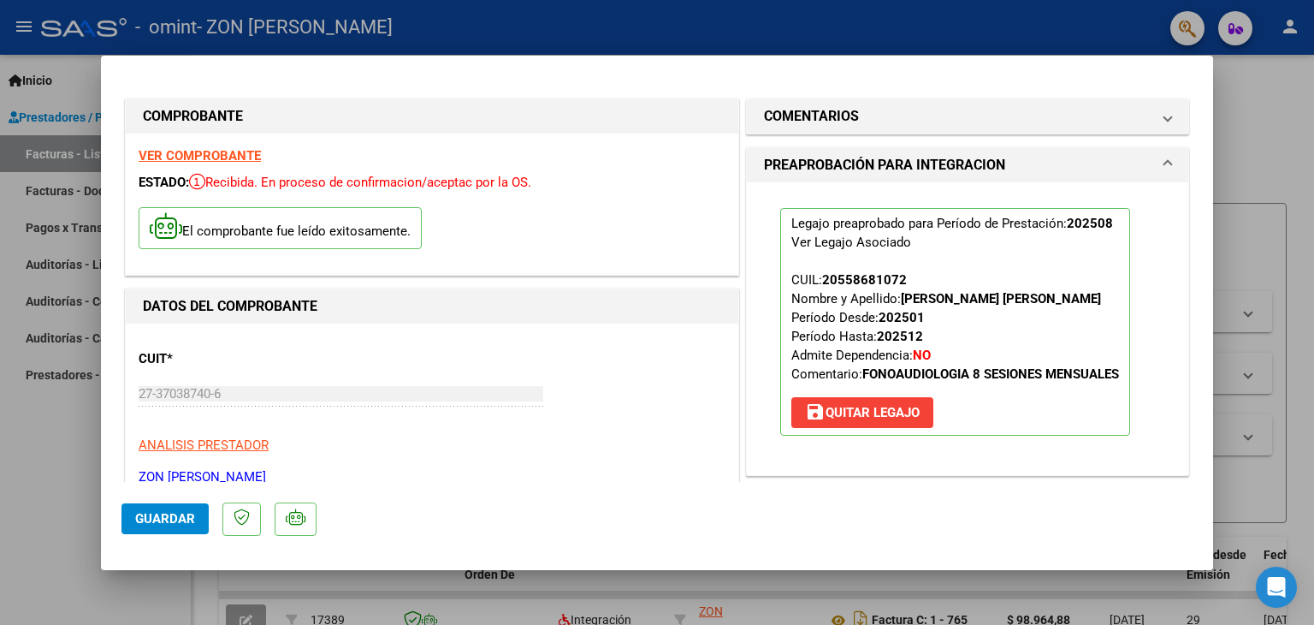
click at [160, 518] on span "Guardar" at bounding box center [165, 518] width 60 height 15
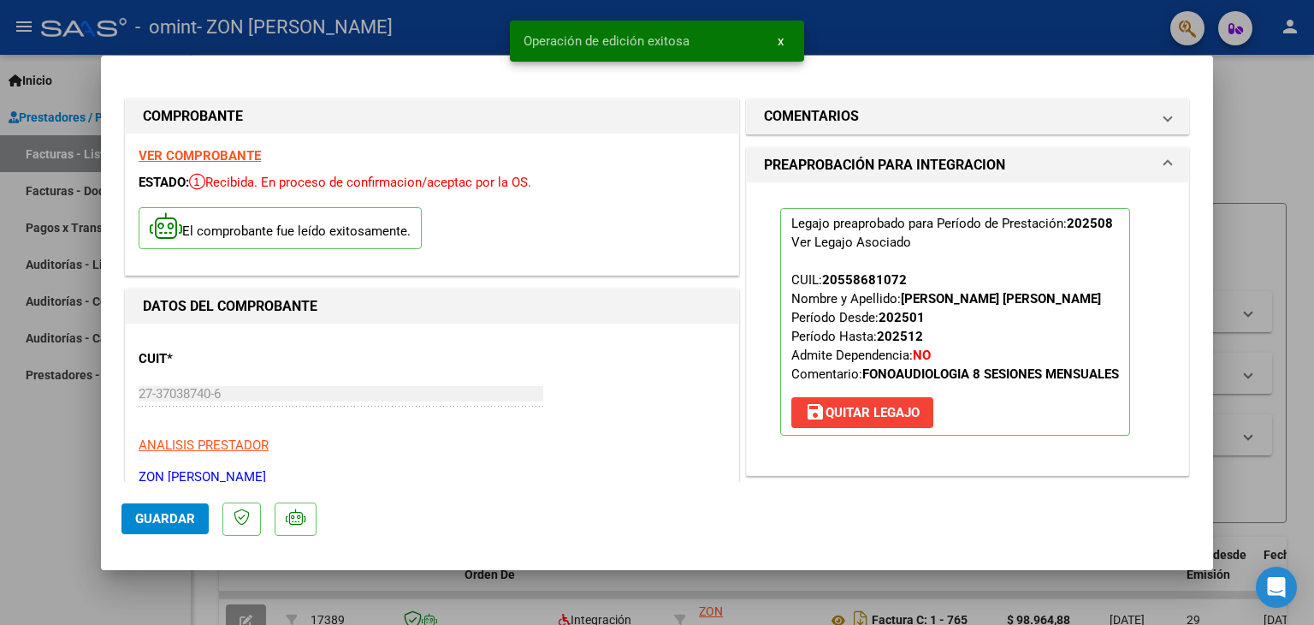
click at [1254, 131] on div at bounding box center [657, 312] width 1314 height 625
type input "$ 0,00"
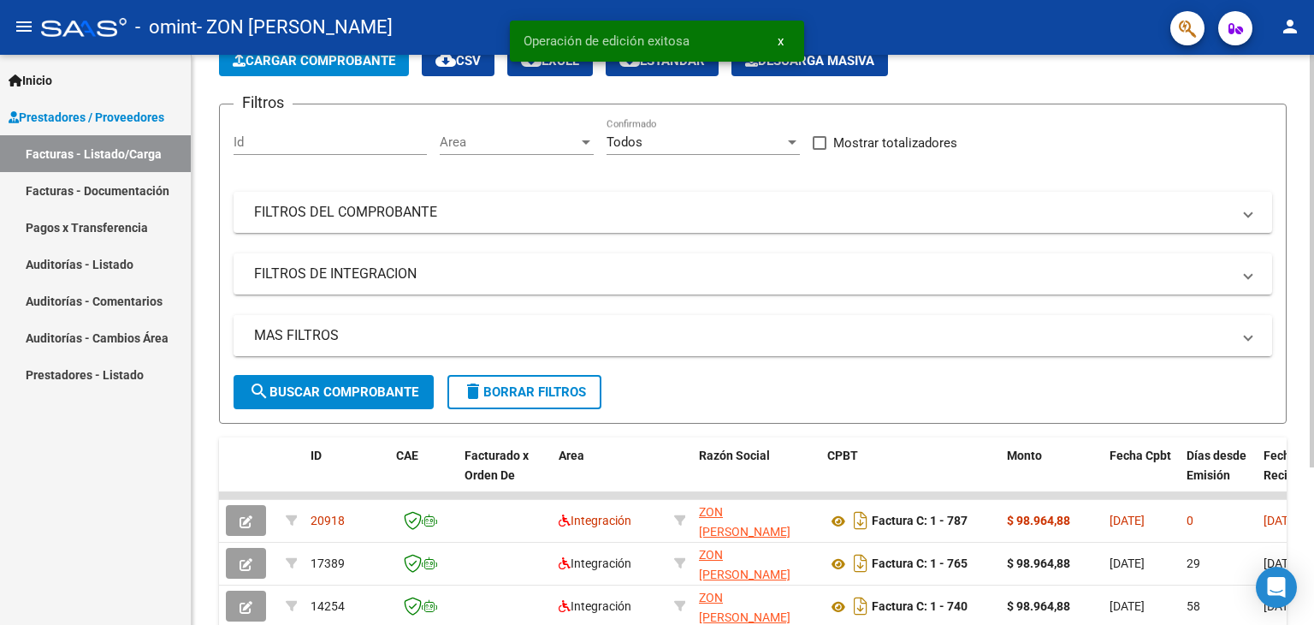
scroll to position [216, 0]
